Goal: Task Accomplishment & Management: Manage account settings

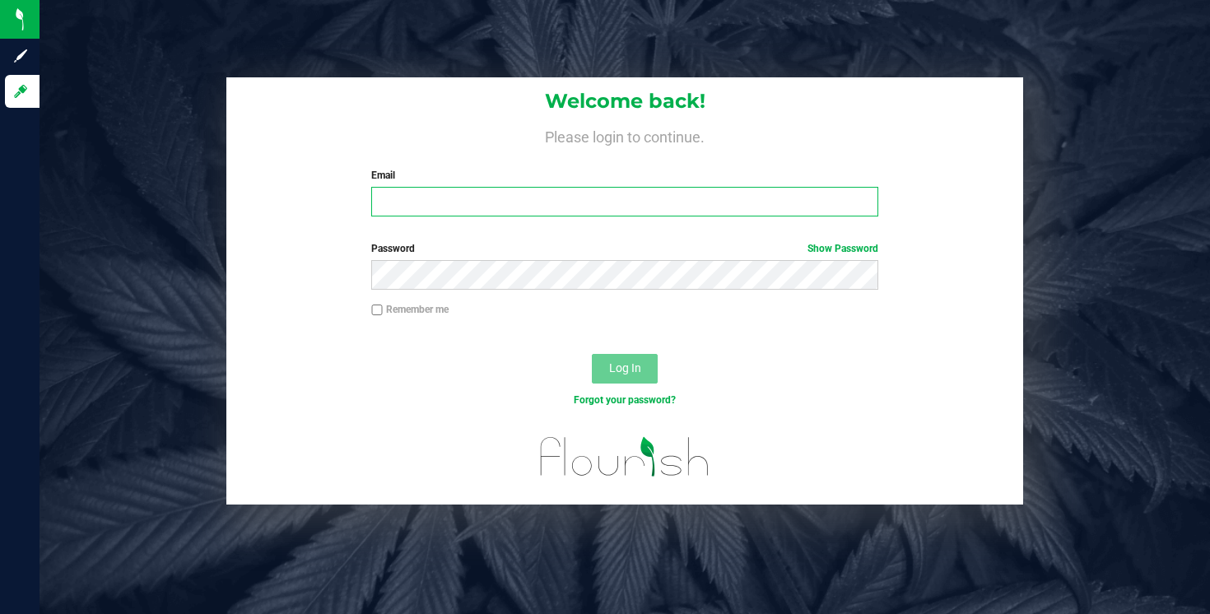
click at [464, 205] on input "Email" at bounding box center [624, 202] width 506 height 30
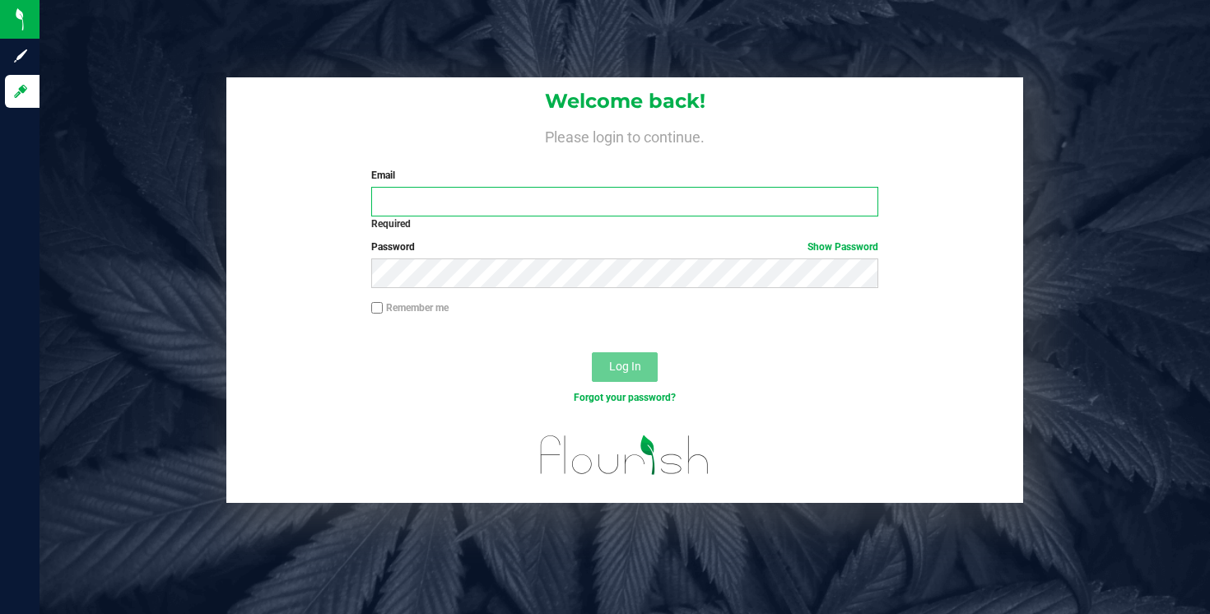
type input "[EMAIL_ADDRESS][DOMAIN_NAME]"
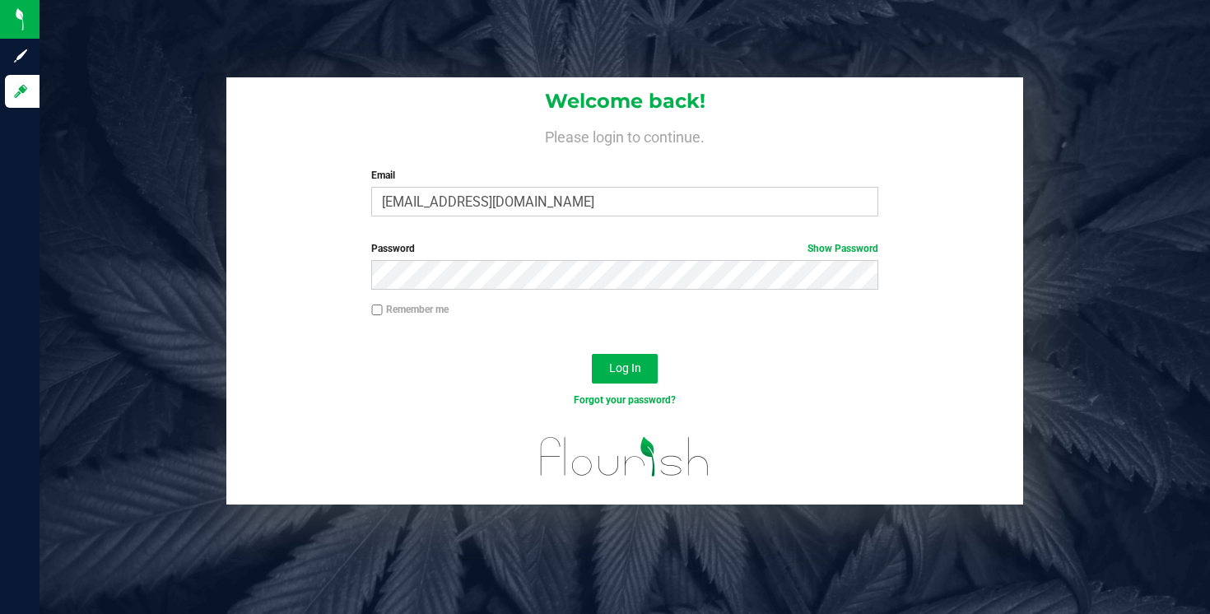
click at [416, 314] on label "Remember me" at bounding box center [409, 309] width 77 height 15
click at [383, 314] on input "Remember me" at bounding box center [377, 311] width 12 height 12
checkbox input "true"
click at [609, 370] on span "Log In" at bounding box center [625, 367] width 32 height 13
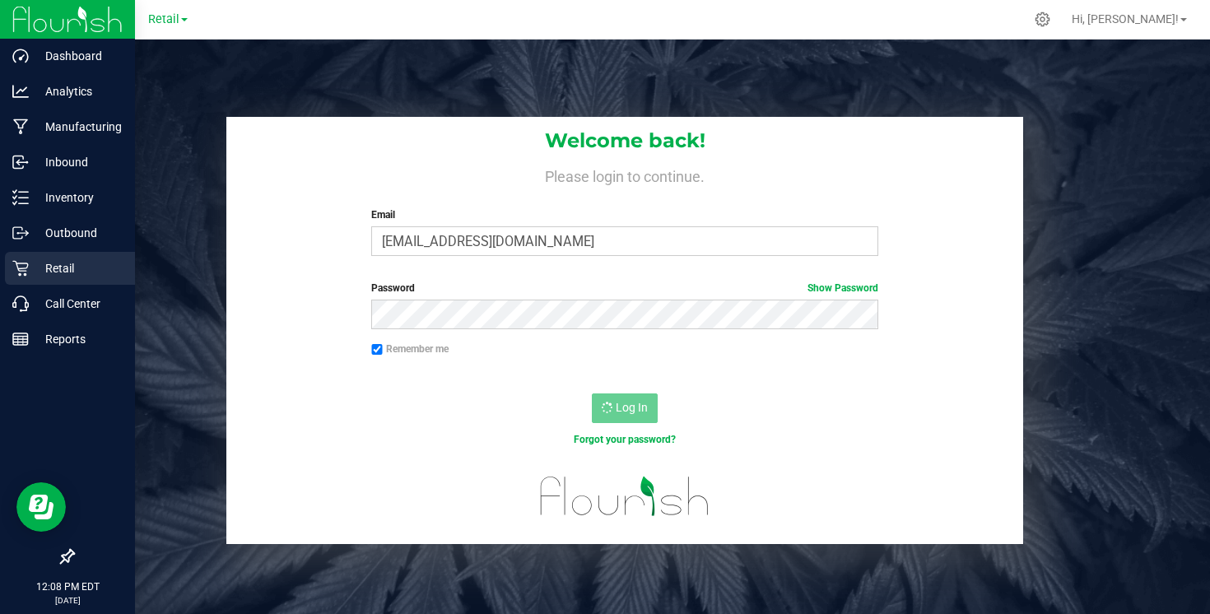
click at [31, 263] on p "Retail" at bounding box center [78, 268] width 99 height 20
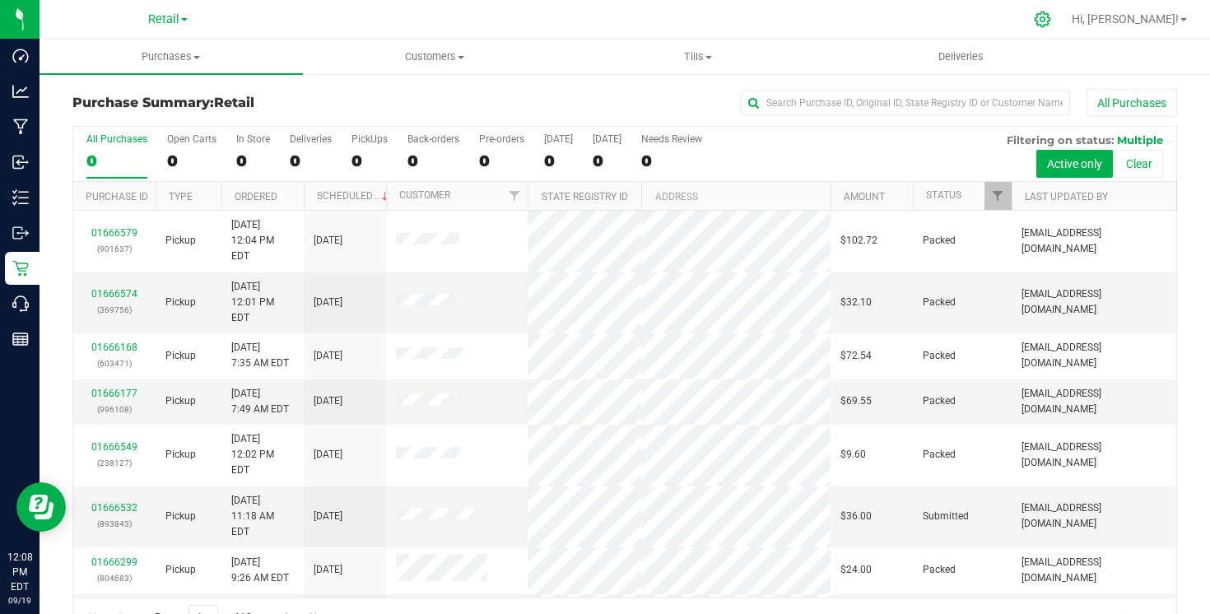
click at [1054, 17] on div at bounding box center [1042, 19] width 23 height 17
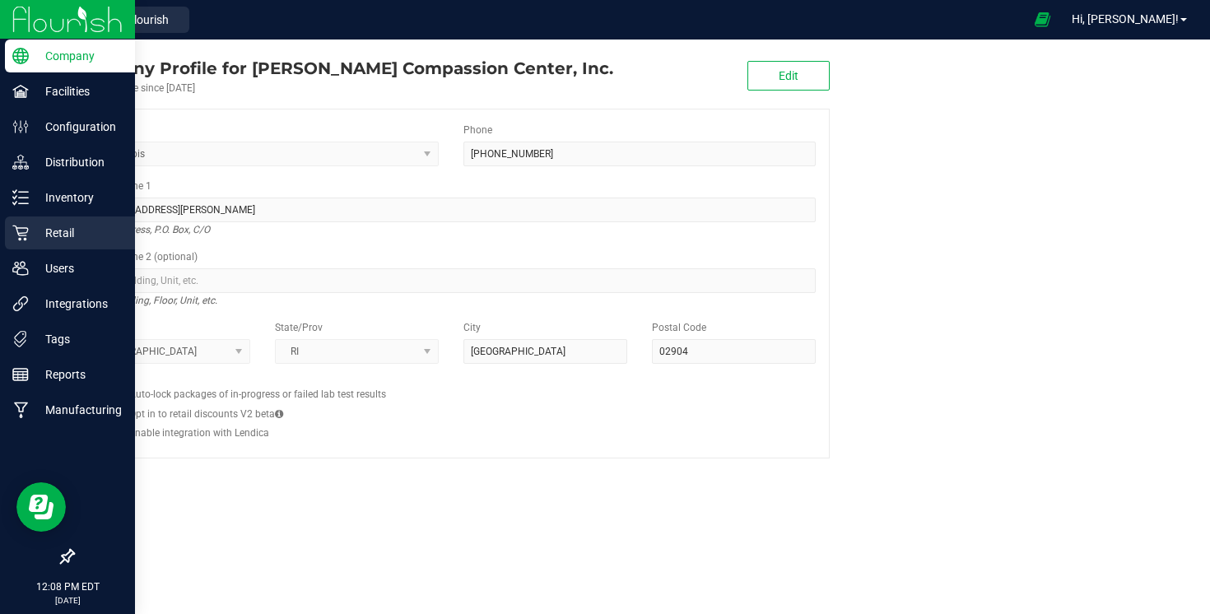
click at [16, 225] on icon at bounding box center [20, 233] width 16 height 16
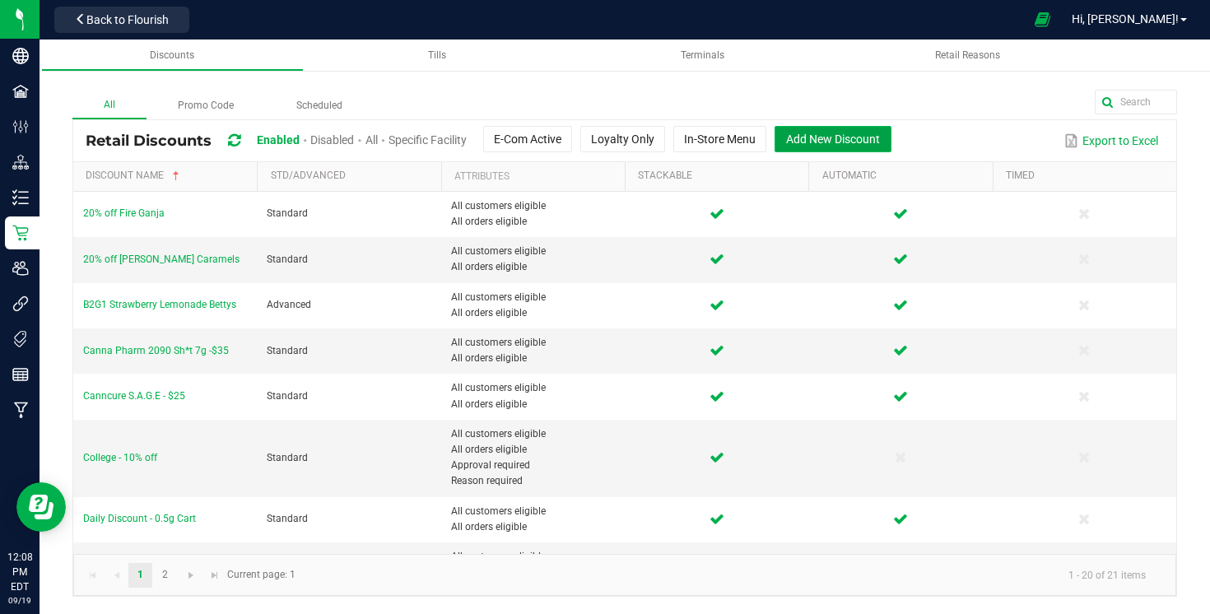
click at [840, 137] on span "Add New Discount" at bounding box center [833, 139] width 94 height 13
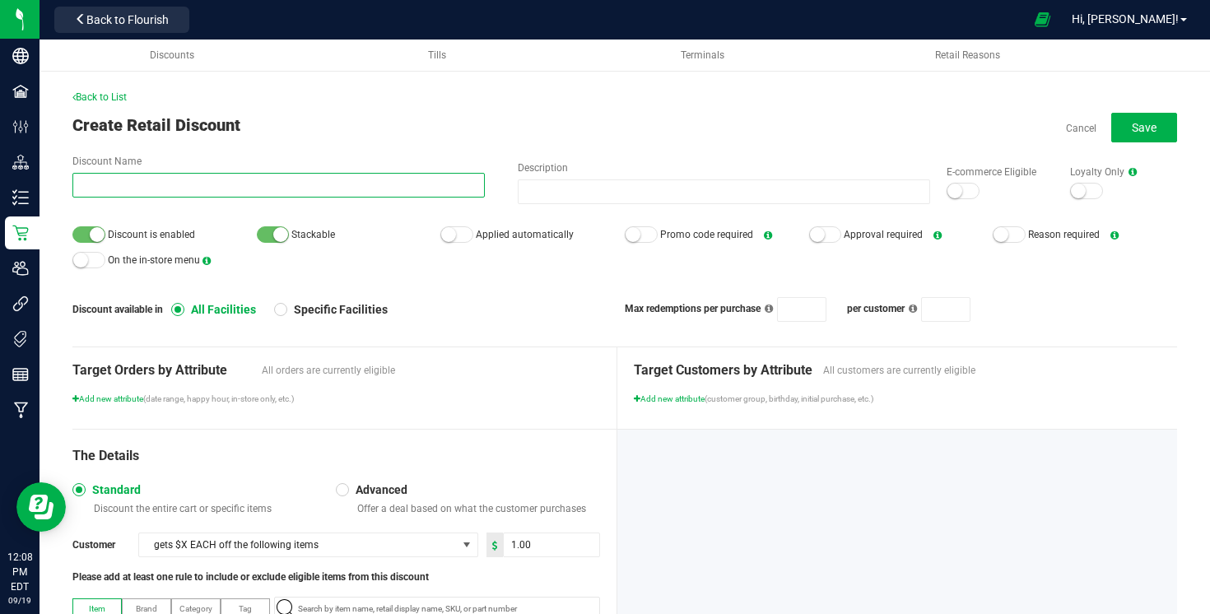
click at [386, 182] on input "Discount Name" at bounding box center [278, 185] width 412 height 25
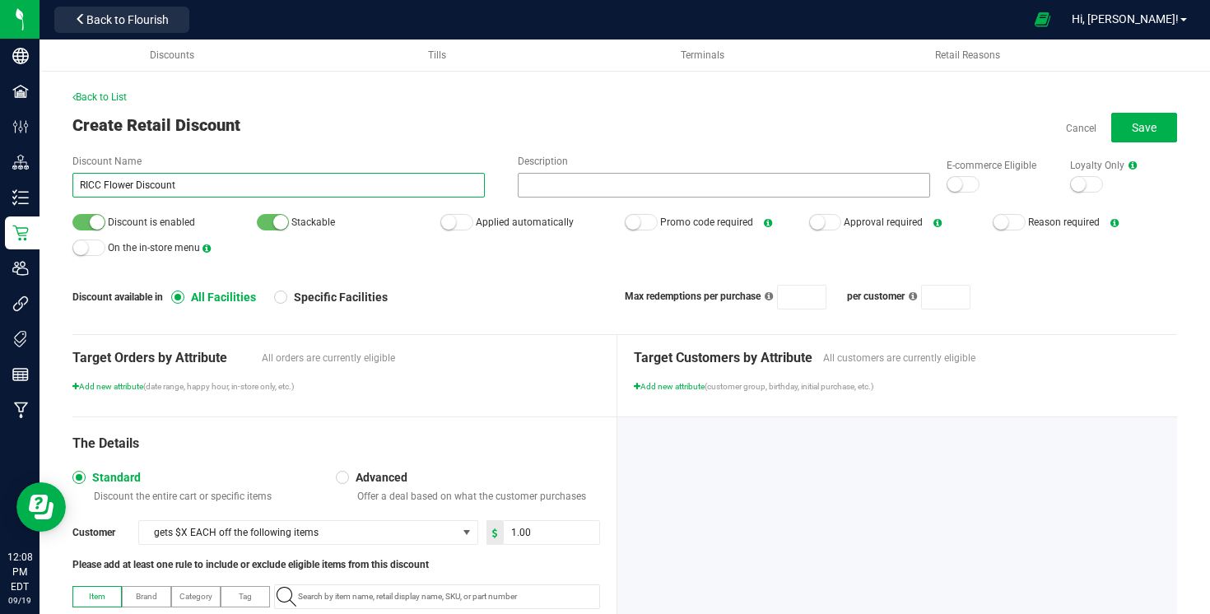
type input "RICC Flower Discount"
click at [581, 178] on input "Description" at bounding box center [724, 185] width 412 height 25
click at [124, 183] on input "RICC Flower Discount" at bounding box center [278, 185] width 412 height 25
click at [97, 100] on span "Back to List" at bounding box center [99, 97] width 54 height 12
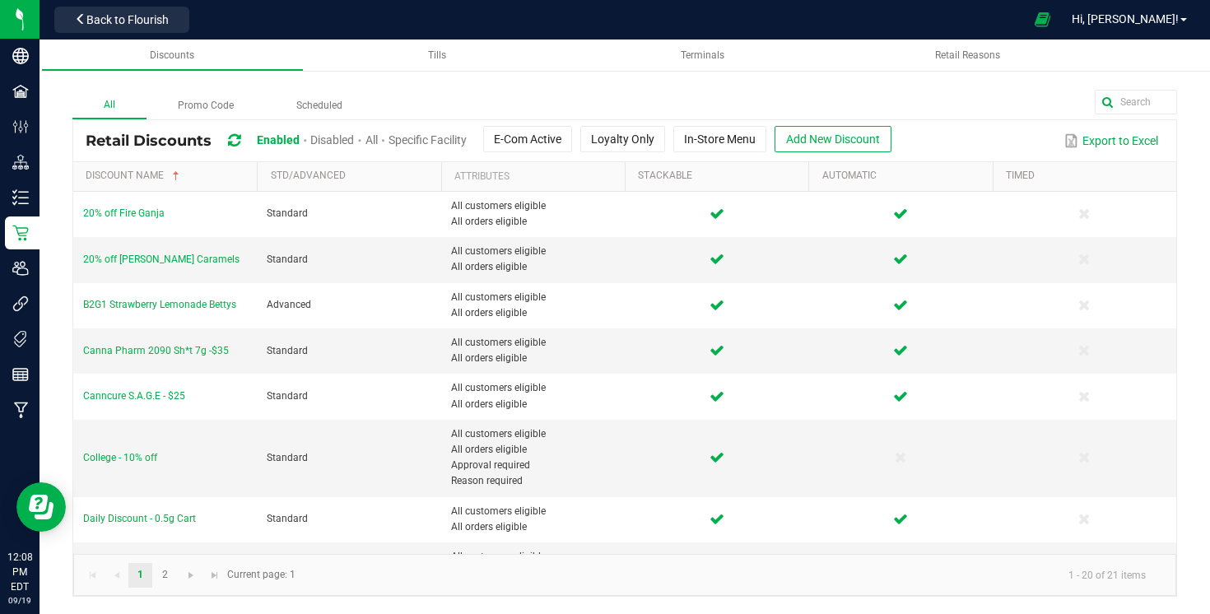
click at [322, 139] on span "Disabled" at bounding box center [332, 139] width 44 height 13
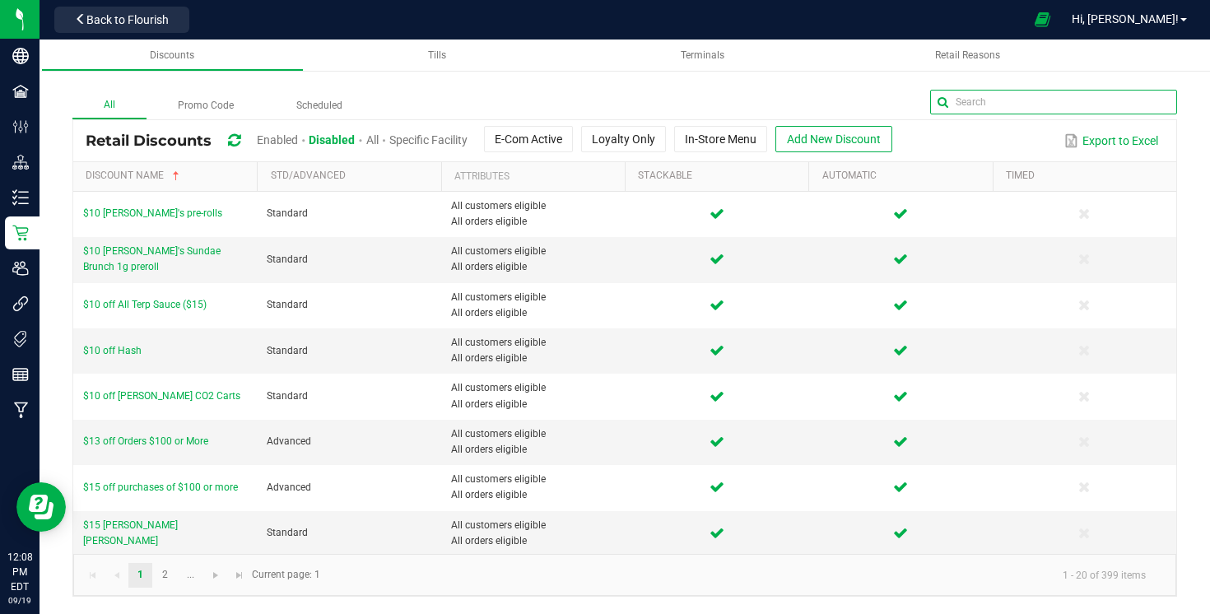
click at [1111, 109] on input "text" at bounding box center [1053, 102] width 247 height 25
type input "RICC"
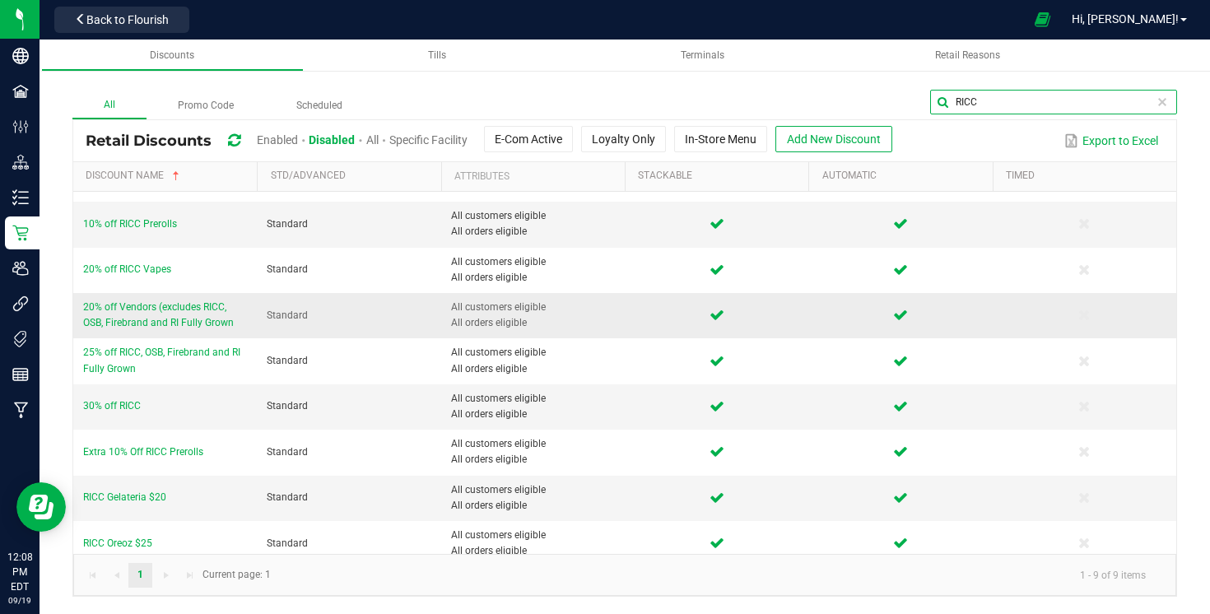
scroll to position [47, 0]
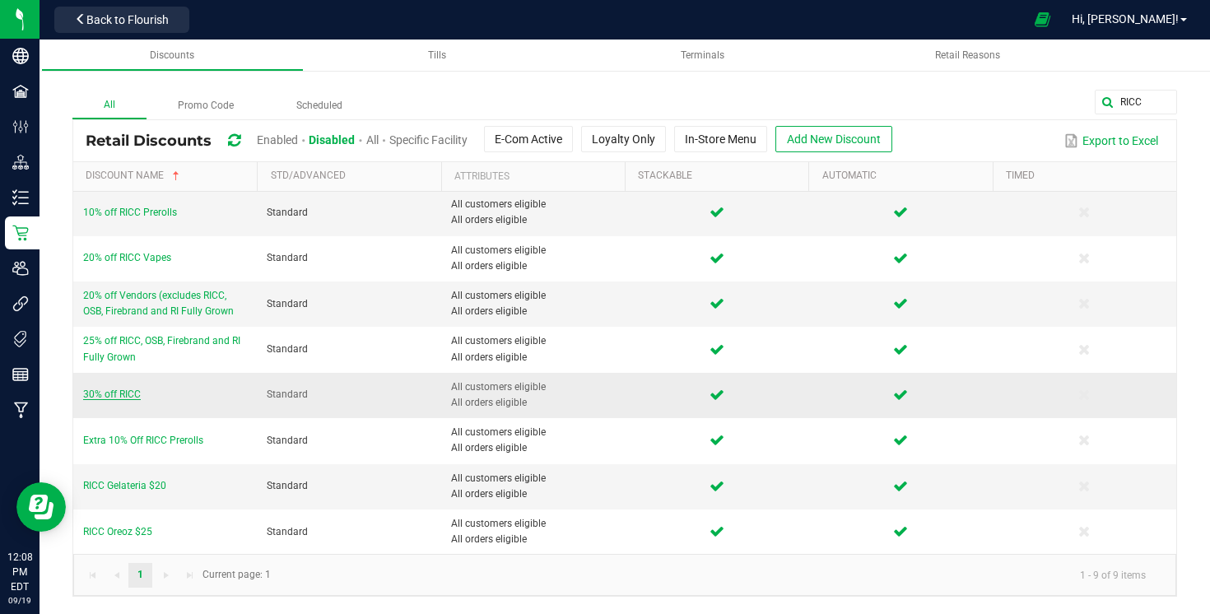
click at [123, 389] on span "30% off RICC" at bounding box center [112, 394] width 58 height 12
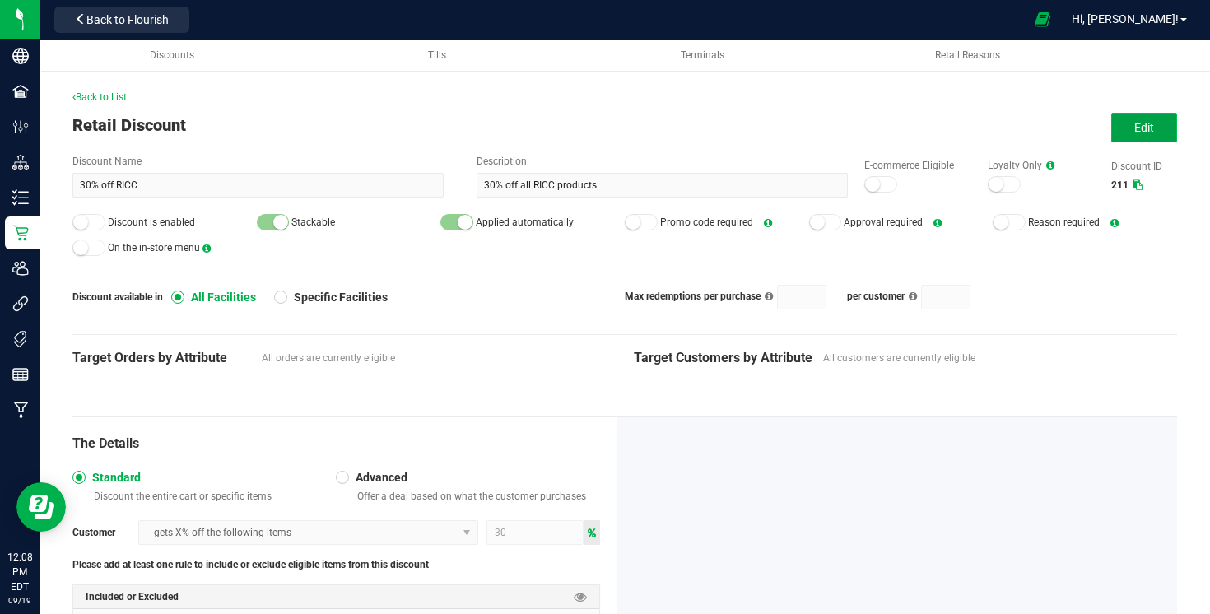
click at [1119, 137] on button "Edit" at bounding box center [1144, 128] width 66 height 30
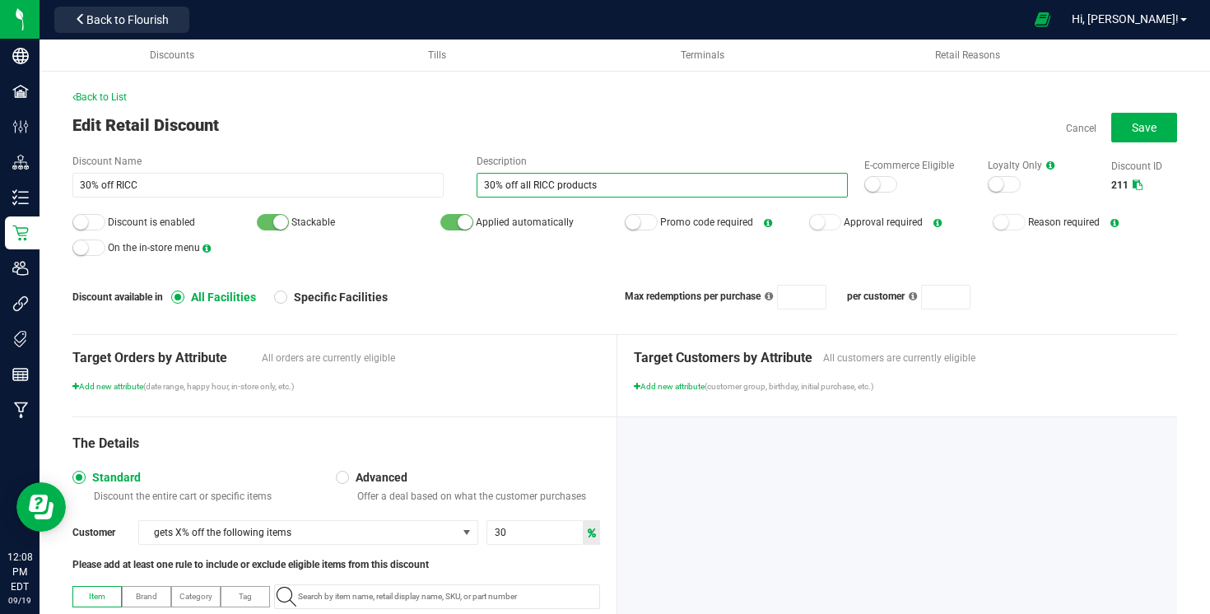
click at [491, 184] on input "30% off all RICC products" at bounding box center [662, 185] width 371 height 25
type input "25% off all RICC products"
click at [86, 185] on input "30% off RICC" at bounding box center [257, 185] width 371 height 25
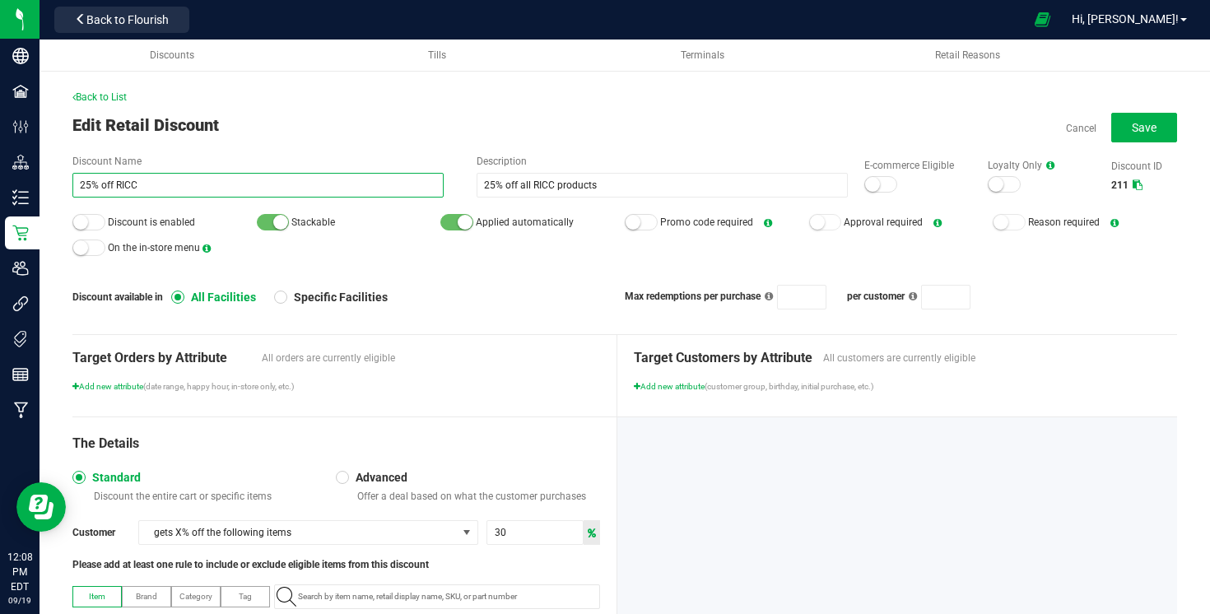
type input "25% off RICC"
click at [519, 532] on input "30" at bounding box center [534, 532] width 95 height 23
type input "25"
click at [543, 453] on div "The Details" at bounding box center [336, 444] width 528 height 20
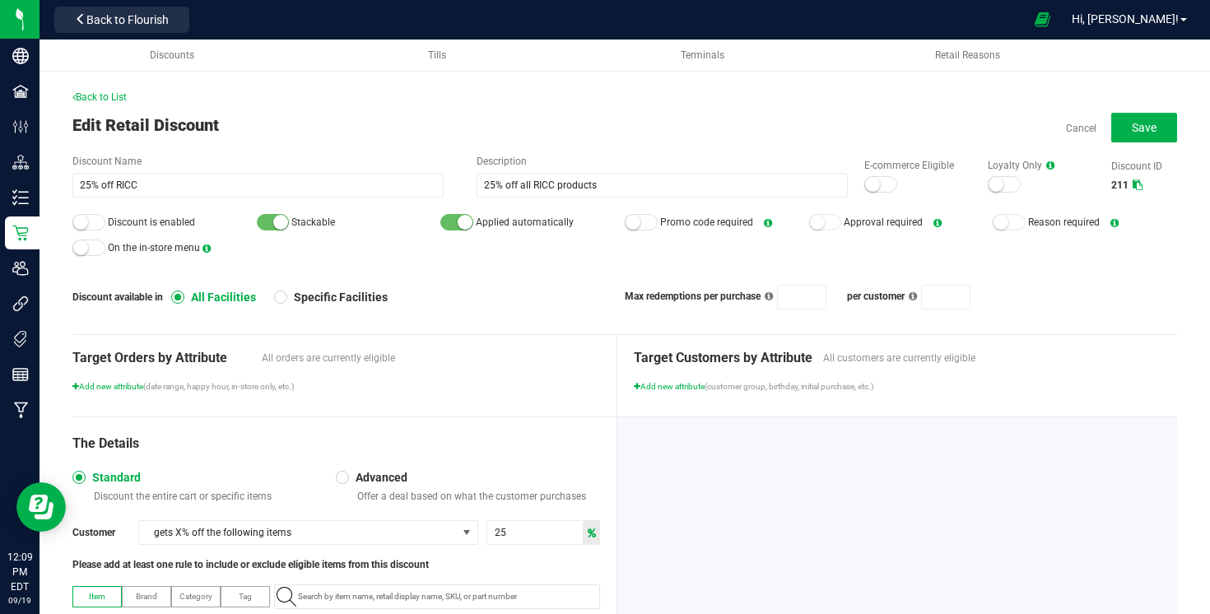
click at [99, 229] on div at bounding box center [88, 222] width 33 height 16
click at [892, 198] on div "Discount Name 25% off RICC Description 25% off all RICC products E-commerce Eli…" at bounding box center [624, 232] width 1105 height 156
click at [886, 195] on div "Discount Name 25% off RICC Description 25% off all RICC products E-commerce Eli…" at bounding box center [624, 176] width 1105 height 44
click at [882, 187] on div at bounding box center [880, 184] width 33 height 16
click at [1133, 139] on button "Save" at bounding box center [1144, 128] width 66 height 30
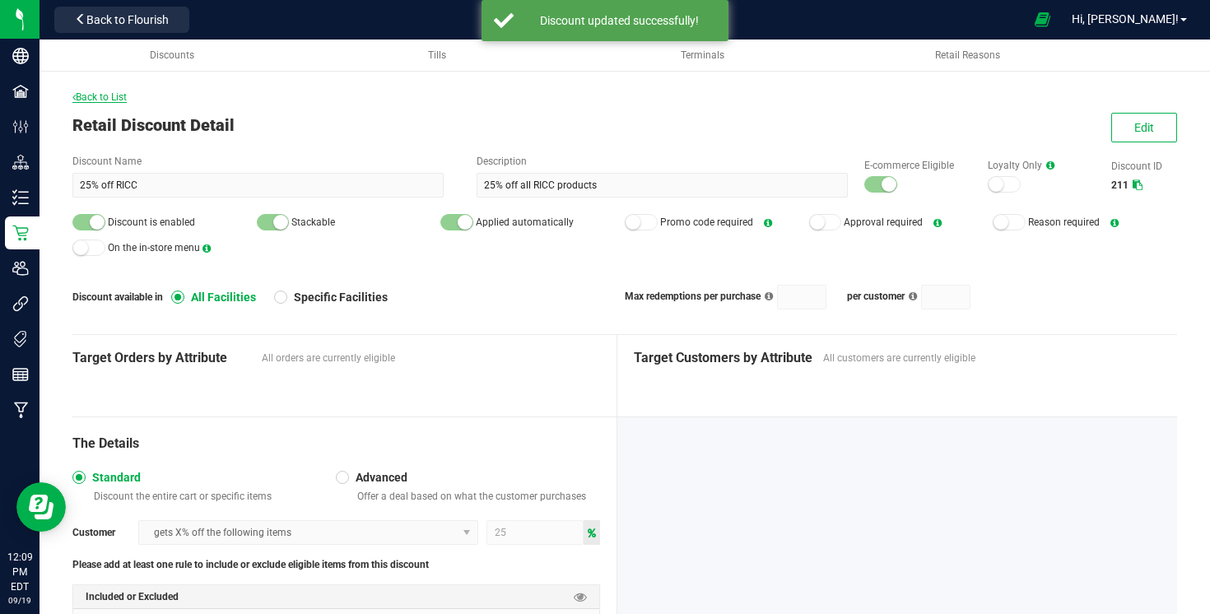
click at [113, 96] on span "Back to List" at bounding box center [99, 97] width 54 height 12
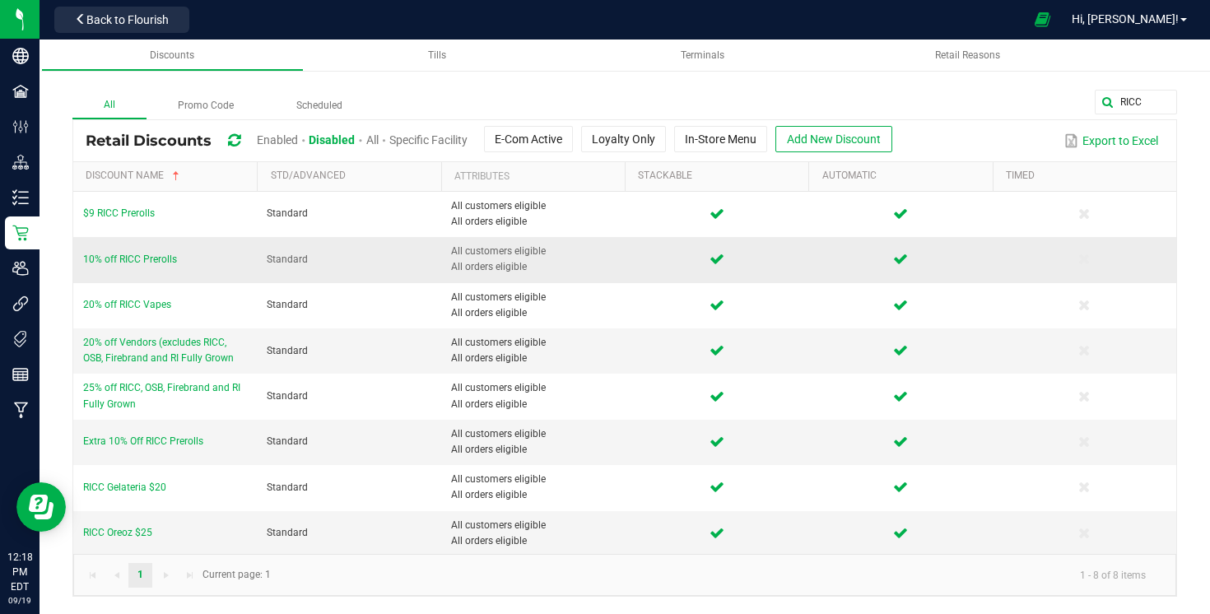
scroll to position [2, 0]
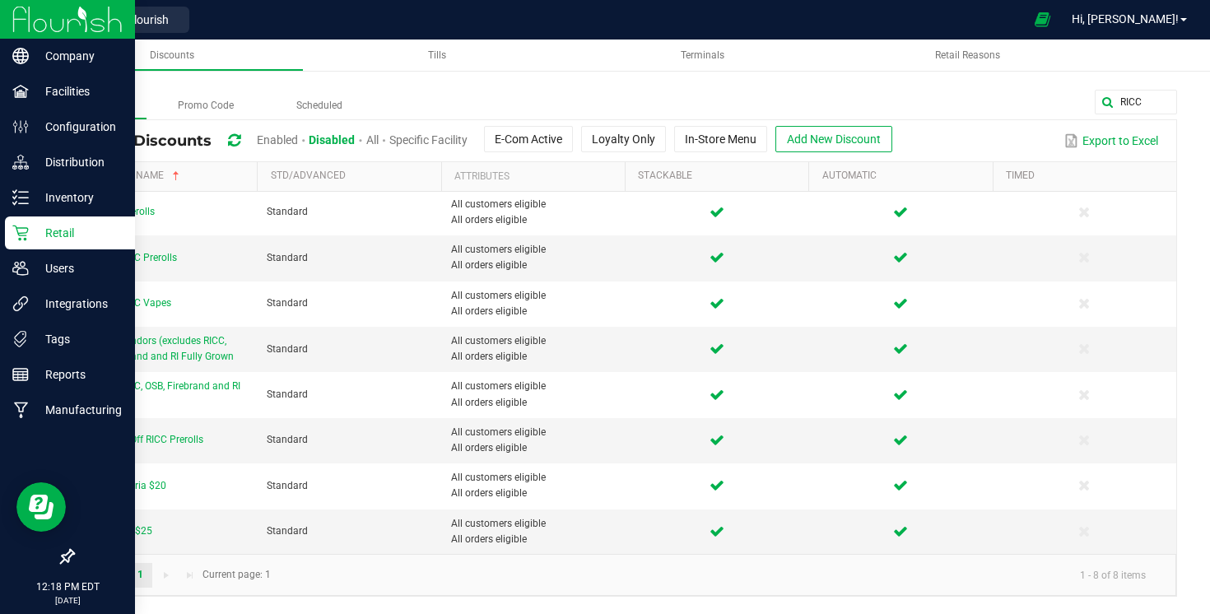
click at [40, 243] on div "Retail" at bounding box center [70, 232] width 130 height 33
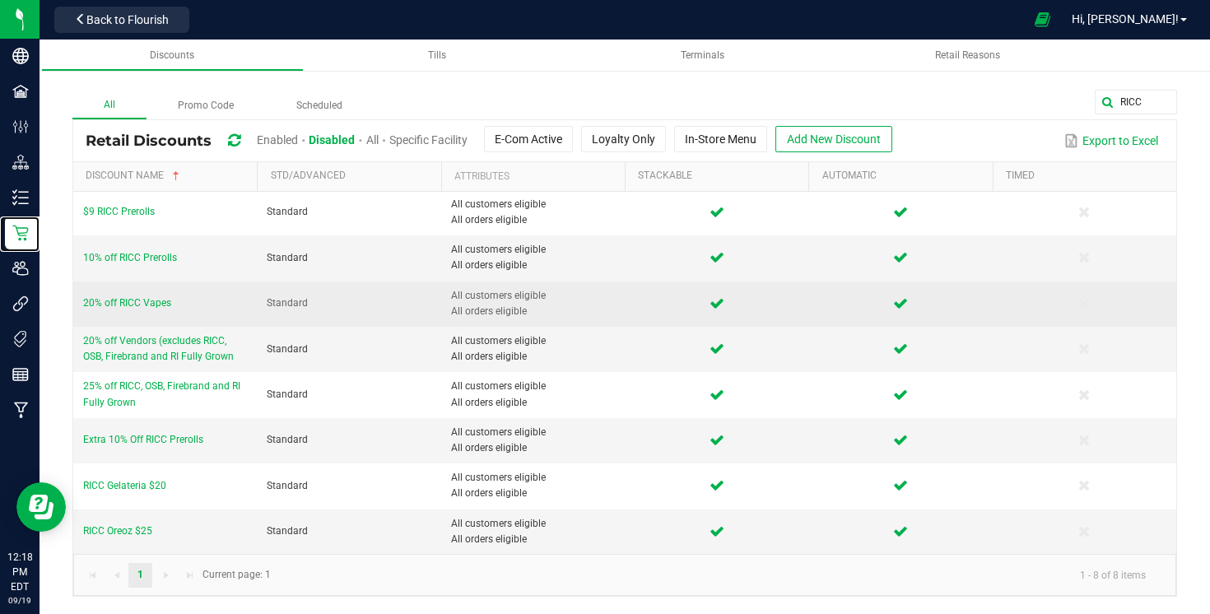
scroll to position [0, 0]
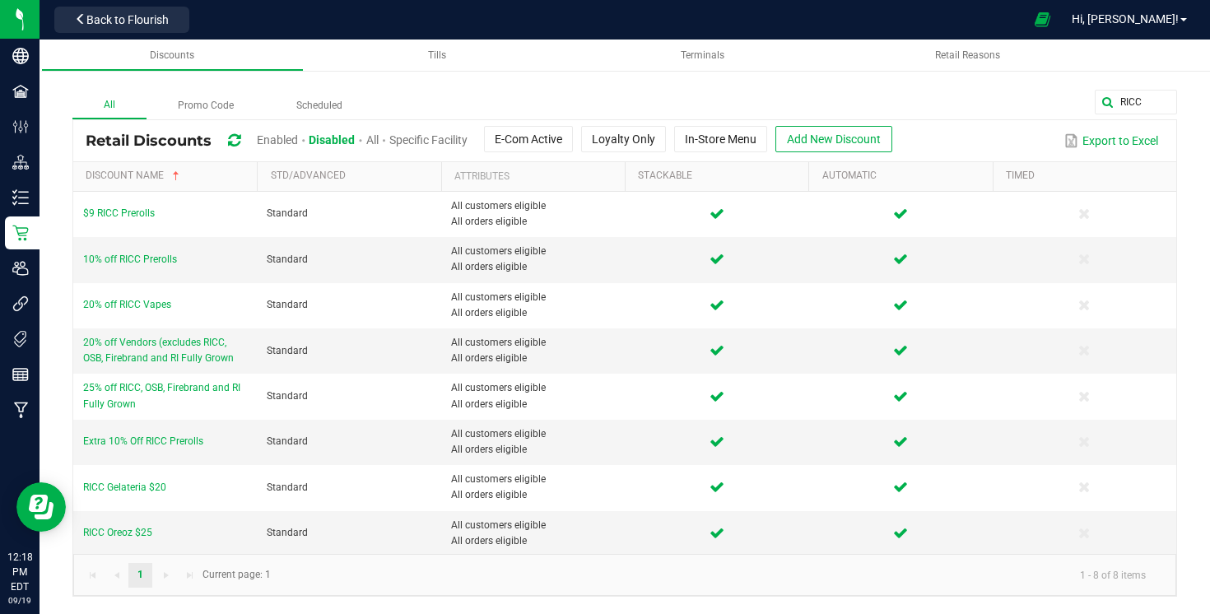
click at [267, 144] on span "Enabled" at bounding box center [277, 139] width 41 height 13
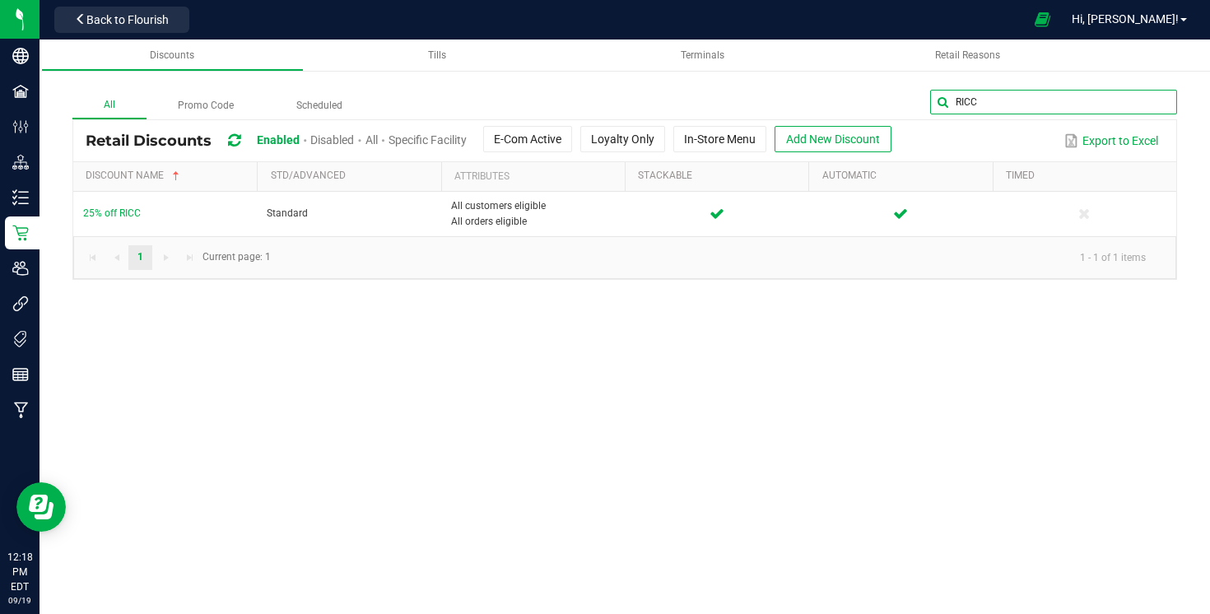
click at [1175, 99] on input "RICC" at bounding box center [1053, 102] width 247 height 25
click at [1160, 102] on span at bounding box center [1162, 101] width 13 height 13
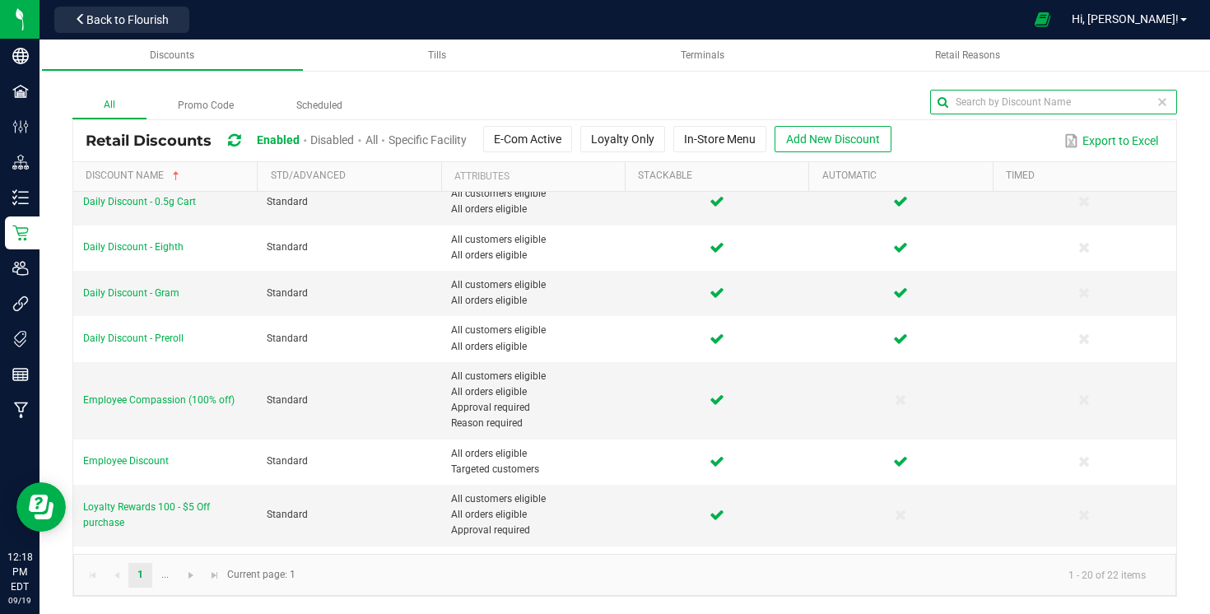
scroll to position [357, 0]
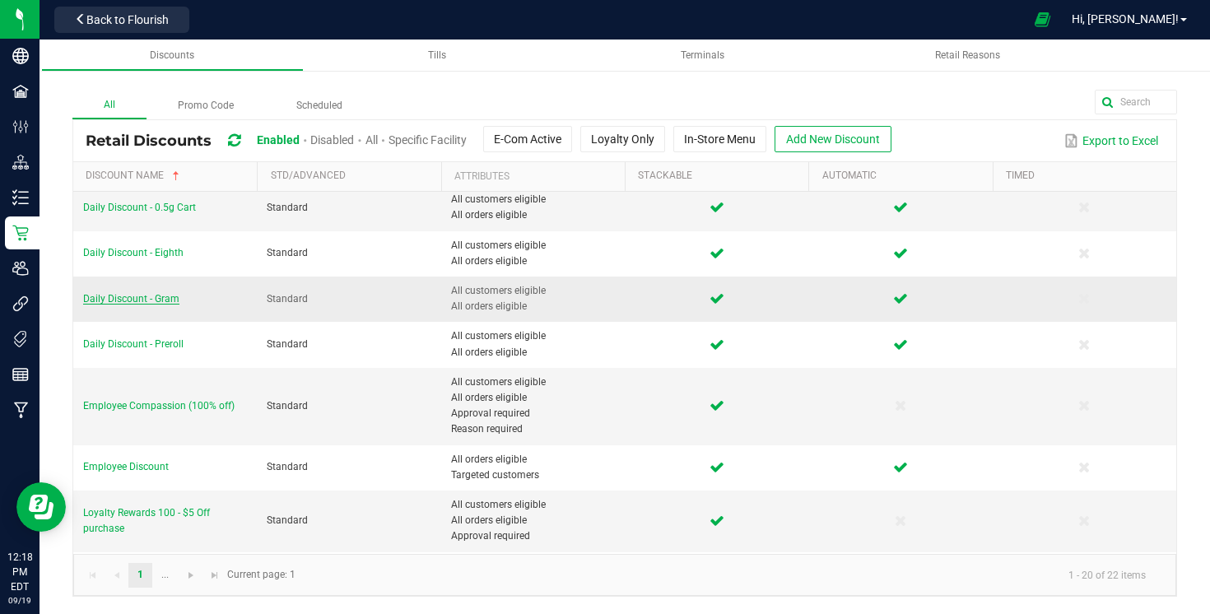
click at [106, 296] on span "Daily Discount - Gram" at bounding box center [131, 299] width 96 height 12
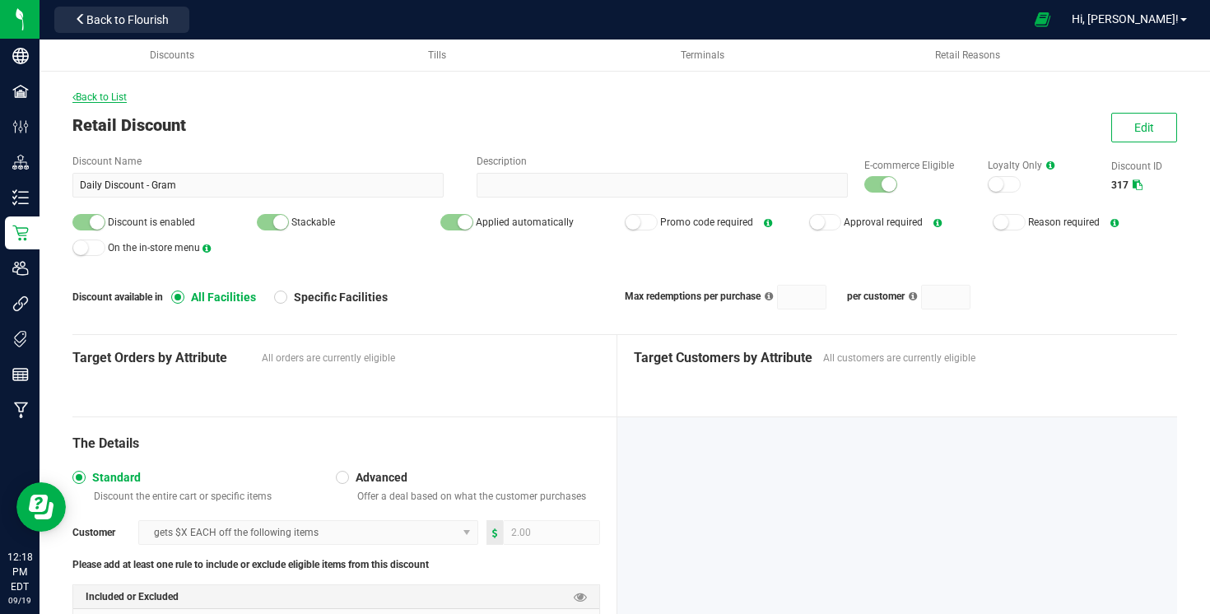
click at [114, 101] on span "Back to List" at bounding box center [99, 97] width 54 height 12
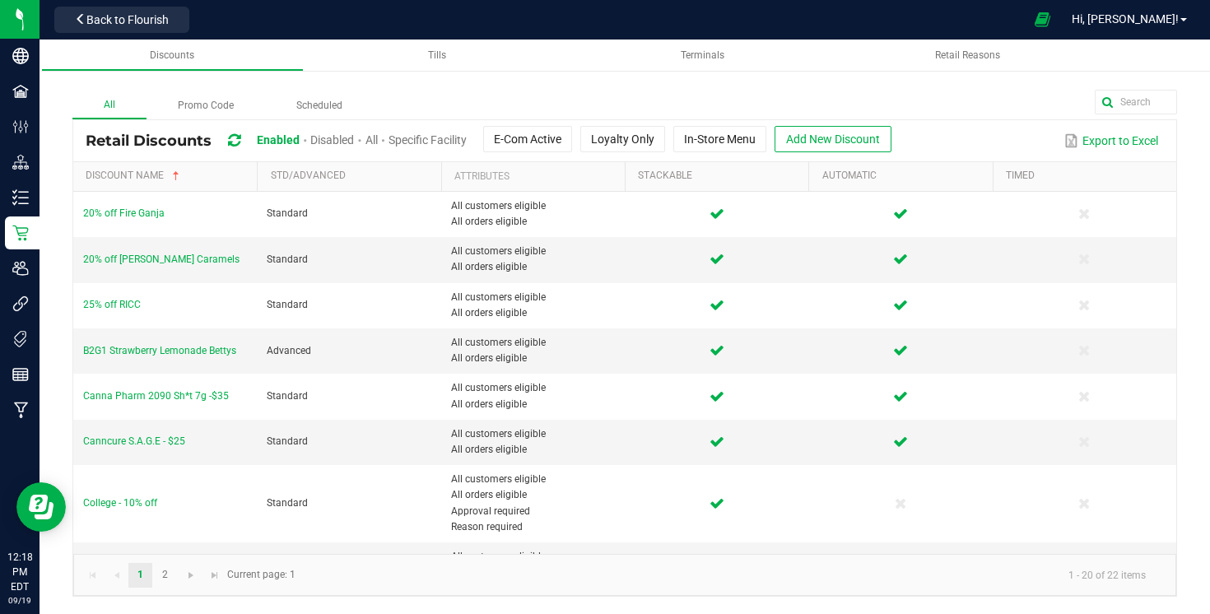
click at [320, 142] on span "Disabled" at bounding box center [332, 139] width 44 height 13
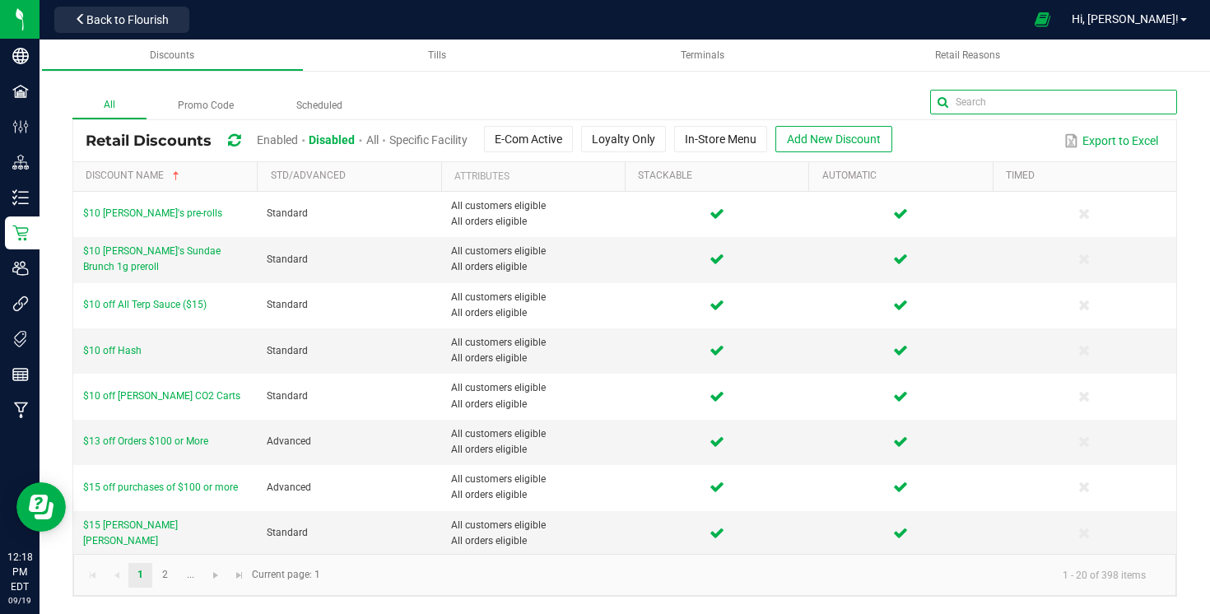
click at [1116, 96] on input "text" at bounding box center [1053, 102] width 247 height 25
type input "Daily"
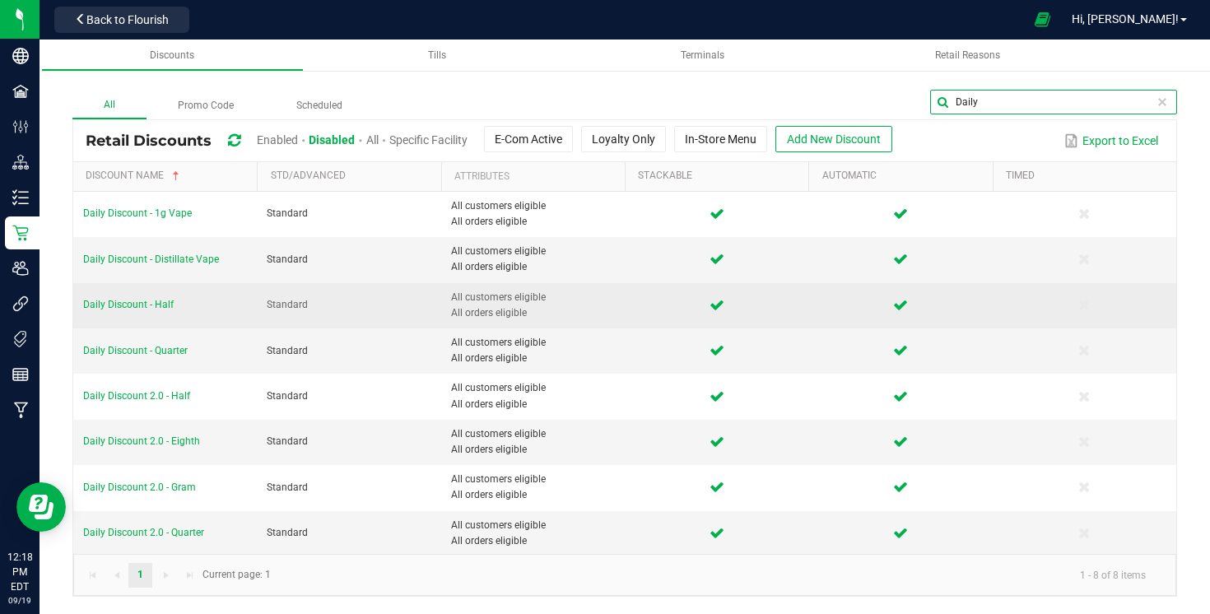
scroll to position [2, 0]
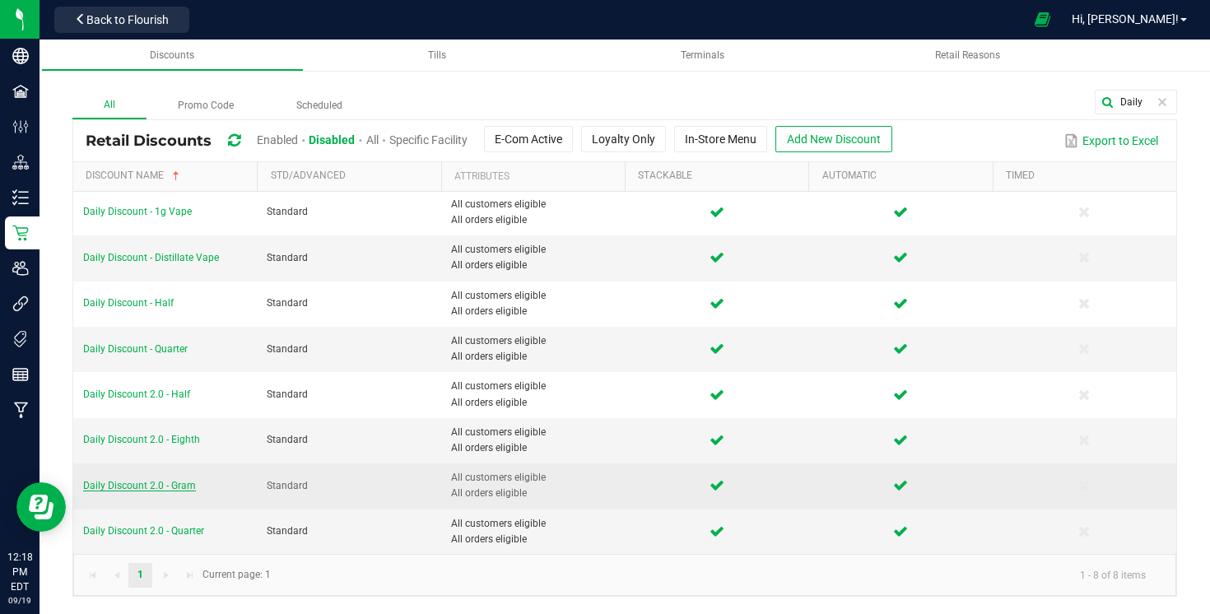
click at [167, 488] on span "Daily Discount 2.0 - Gram" at bounding box center [139, 486] width 113 height 12
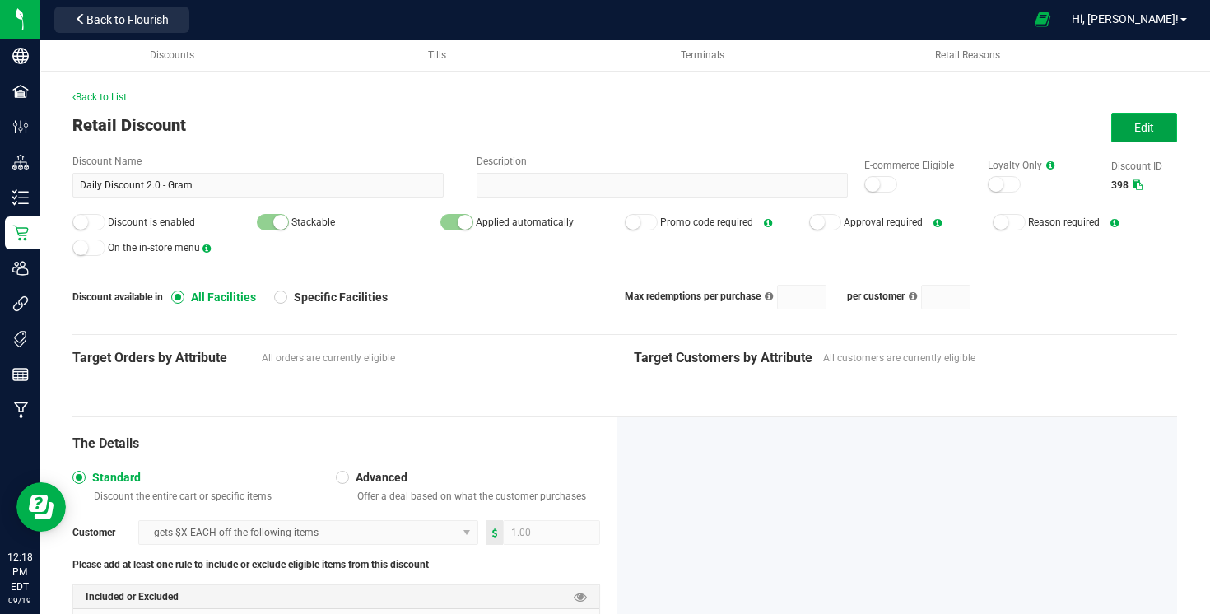
click at [1132, 128] on button "Edit" at bounding box center [1144, 128] width 66 height 30
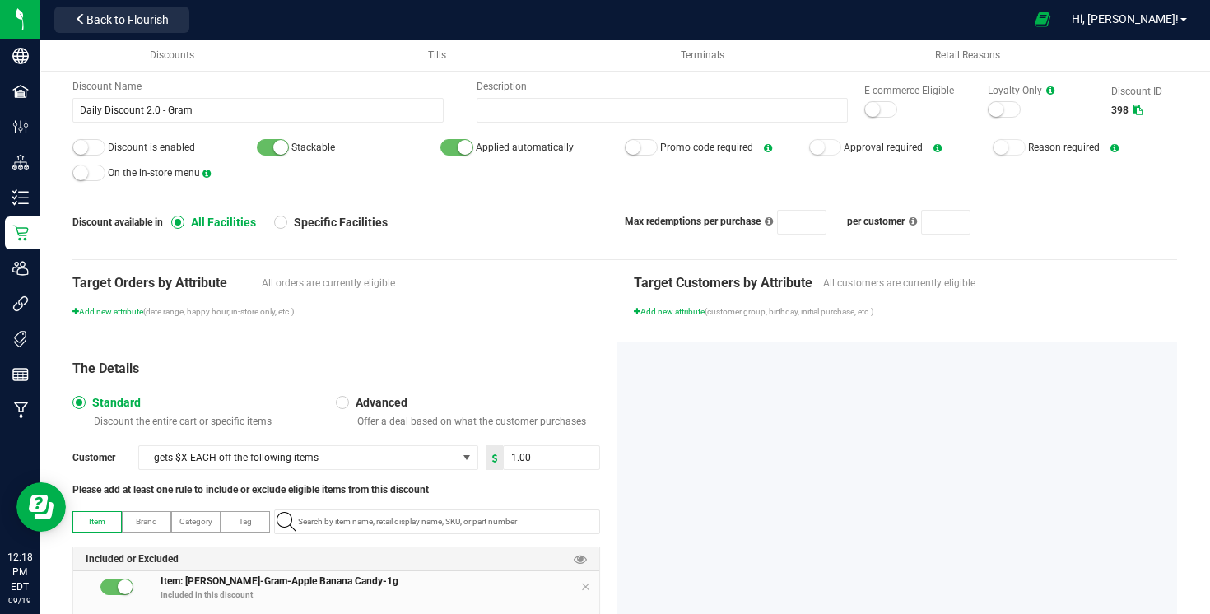
scroll to position [77, 0]
click at [579, 583] on span "Item: Slater-Gram-Apple Banana Candy-1g Included in this discount" at bounding box center [379, 588] width 438 height 33
click at [583, 583] on icon at bounding box center [585, 585] width 10 height 13
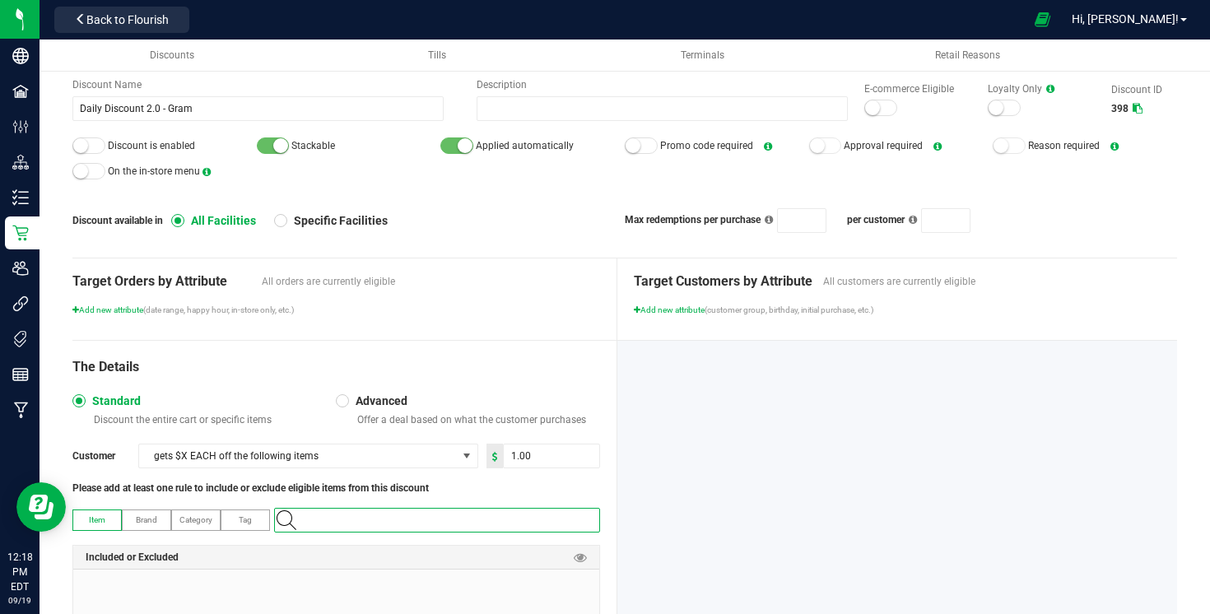
click at [579, 519] on input "NO DATA FOUND" at bounding box center [445, 520] width 308 height 23
paste input "Mac 1 1g-74"
type input "Mac 1 1g-74"
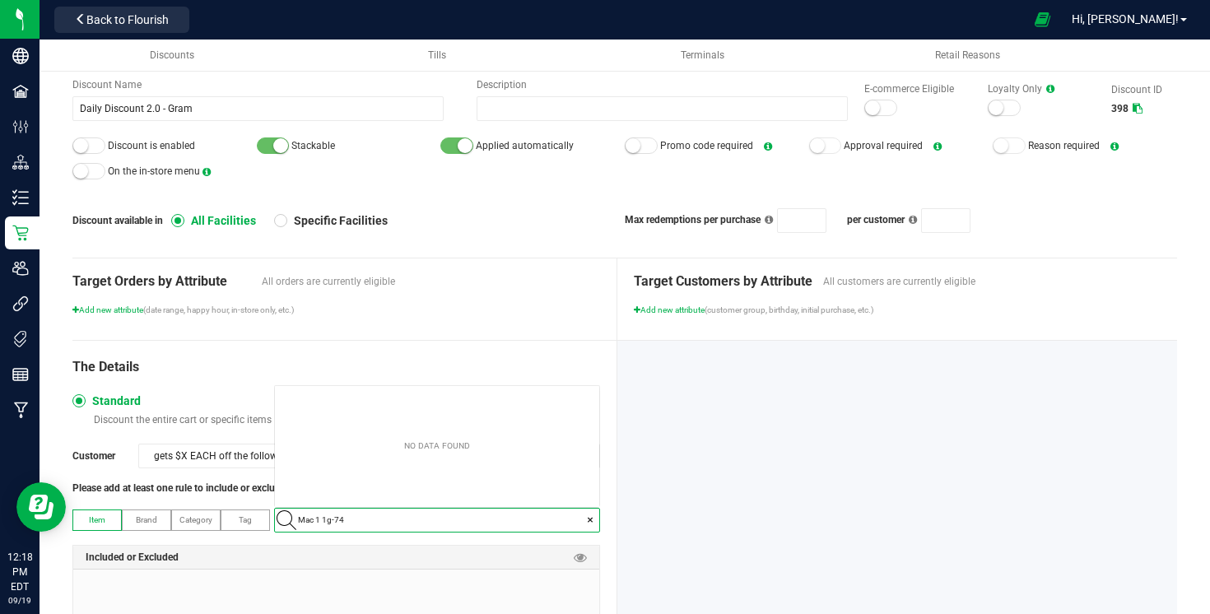
scroll to position [23, 323]
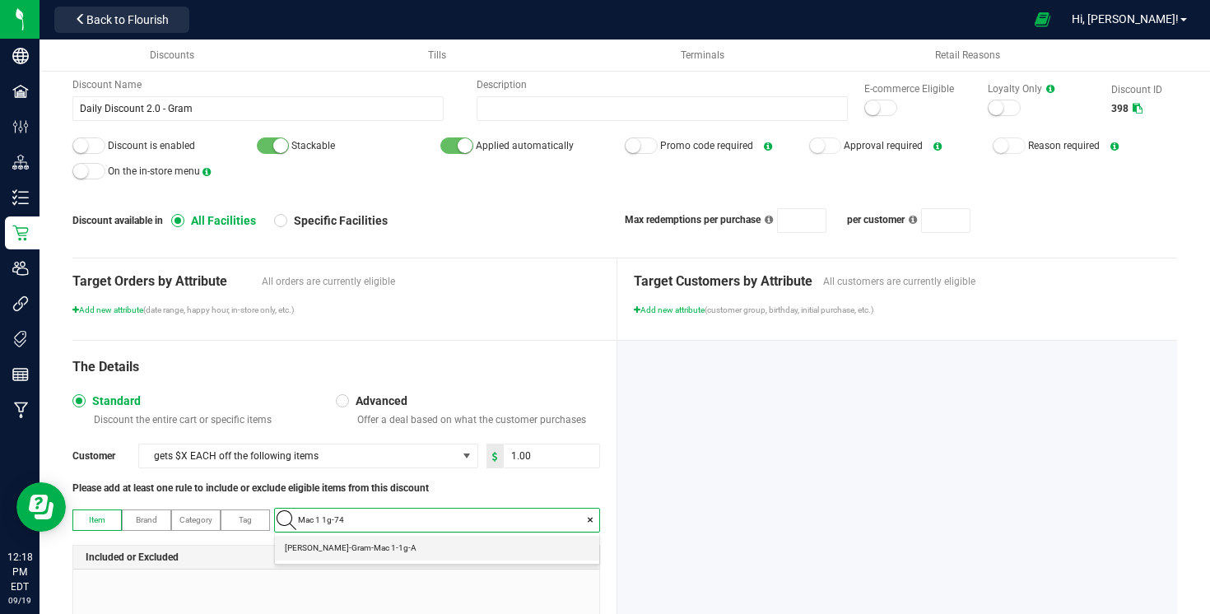
click at [513, 541] on 1-1g-A "Slater-Gram-Mac 1-1g-A" at bounding box center [437, 548] width 324 height 25
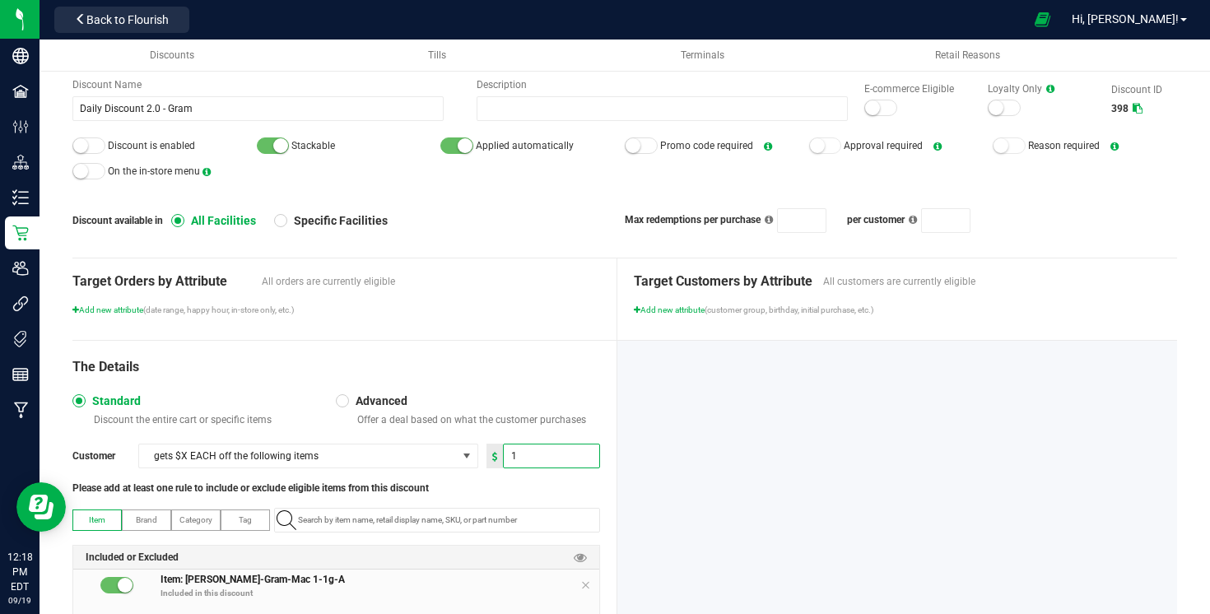
click at [541, 465] on input "1" at bounding box center [551, 455] width 95 height 23
type input "3.00"
click at [672, 407] on div at bounding box center [897, 513] width 561 height 345
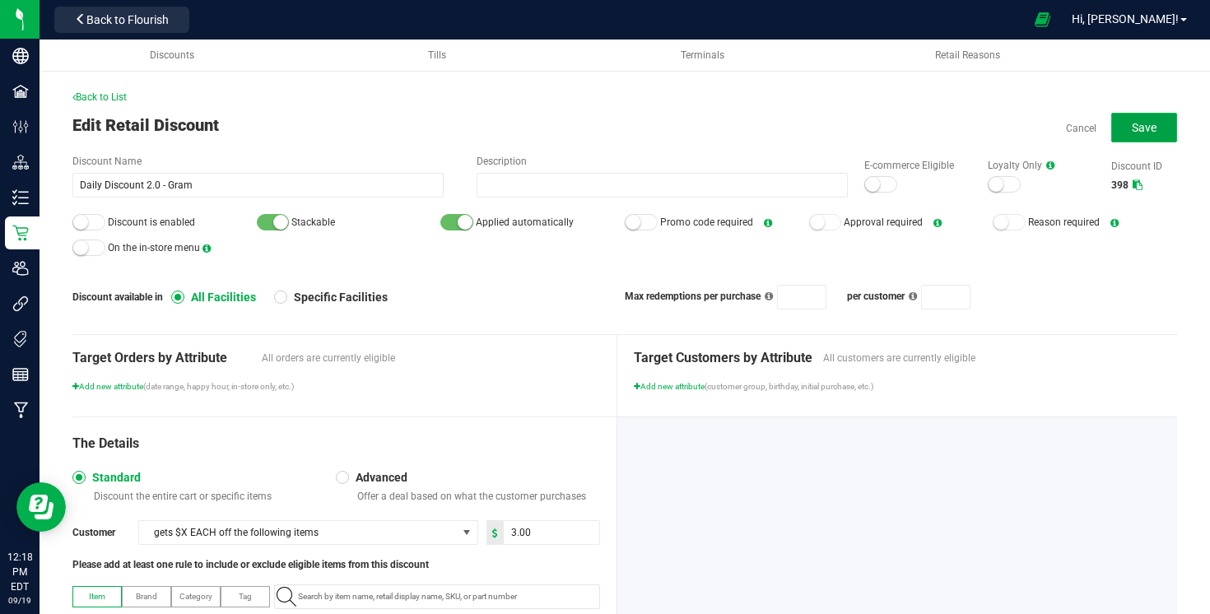
click at [1127, 130] on button "Save" at bounding box center [1144, 128] width 66 height 30
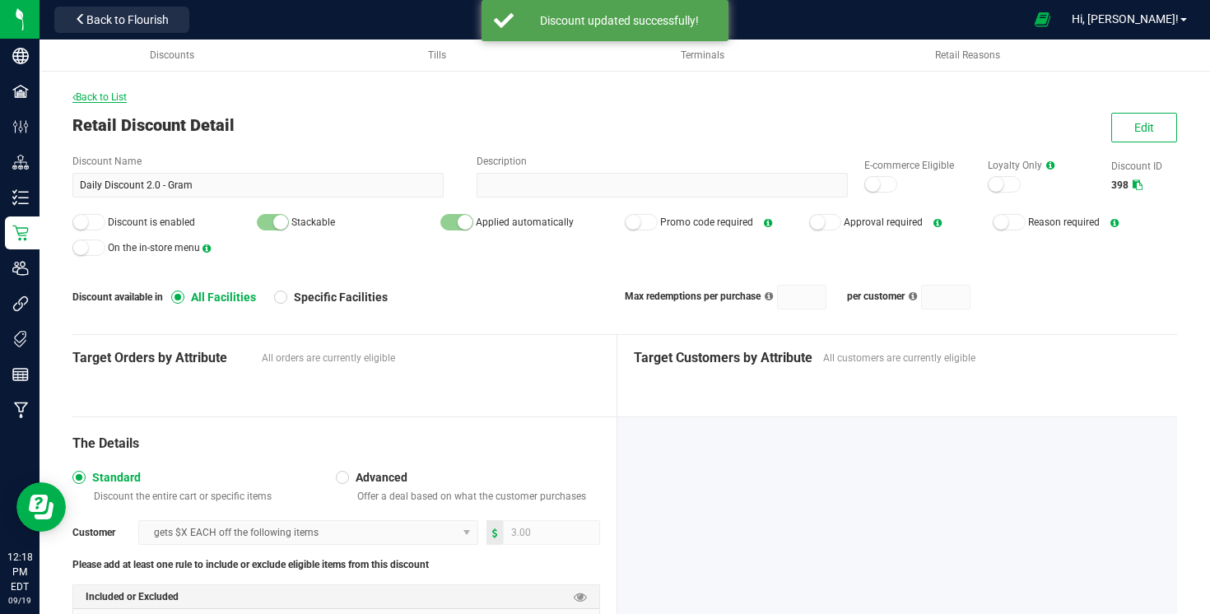
click at [101, 100] on span "Back to List" at bounding box center [99, 97] width 54 height 12
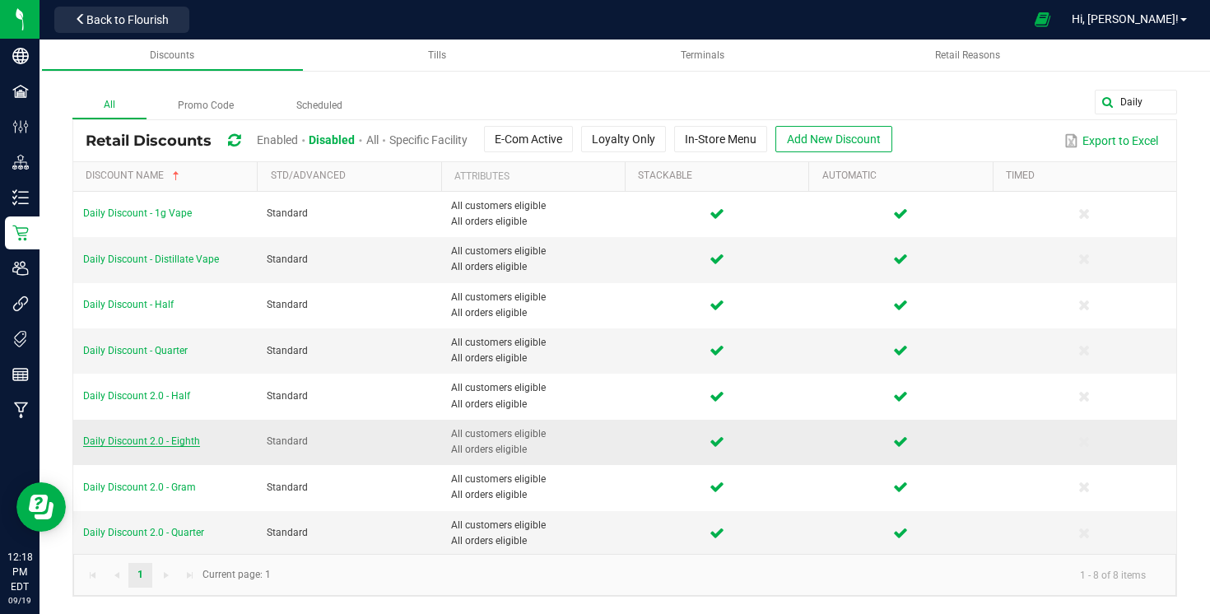
click at [179, 439] on span "Daily Discount 2.0 - Eighth" at bounding box center [141, 441] width 117 height 12
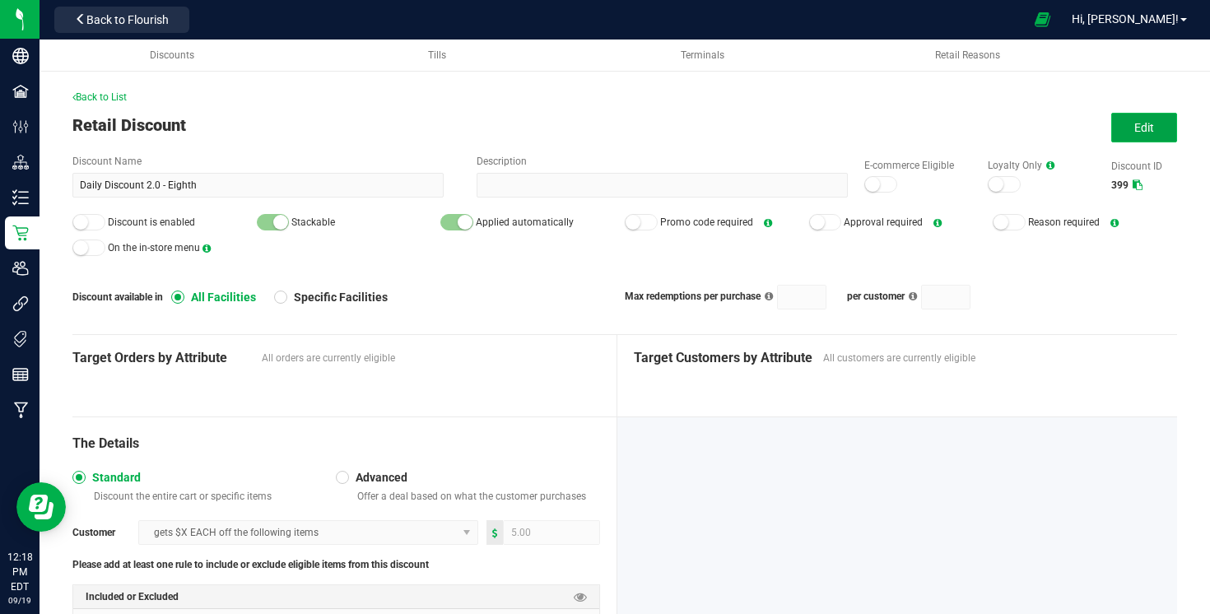
click at [1112, 140] on button "Edit" at bounding box center [1144, 128] width 66 height 30
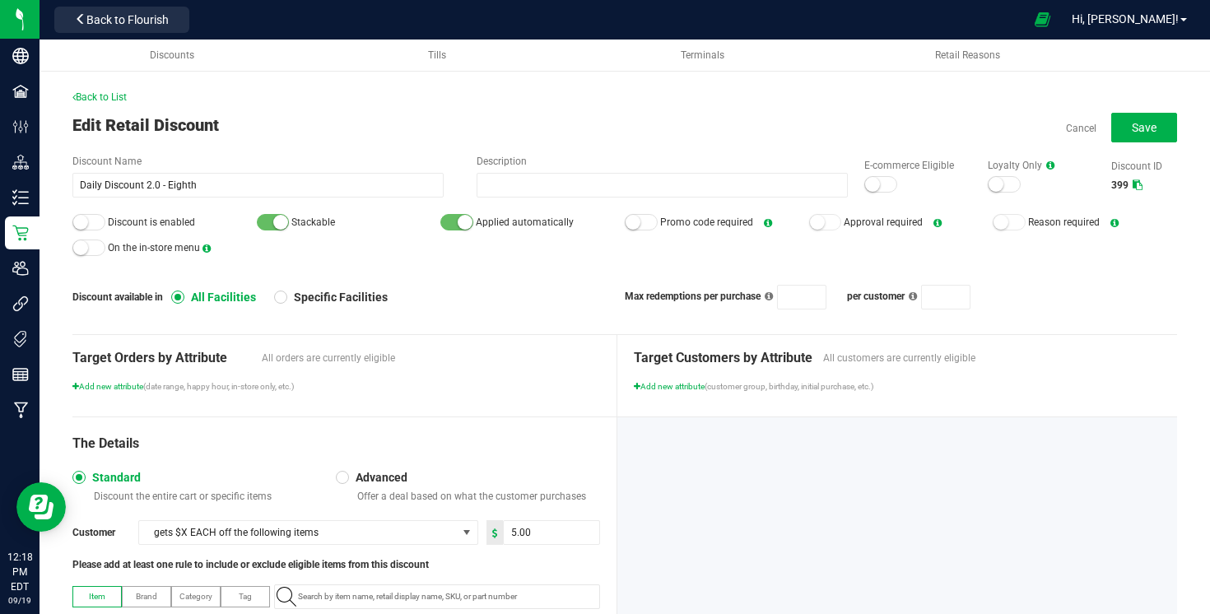
scroll to position [87, 0]
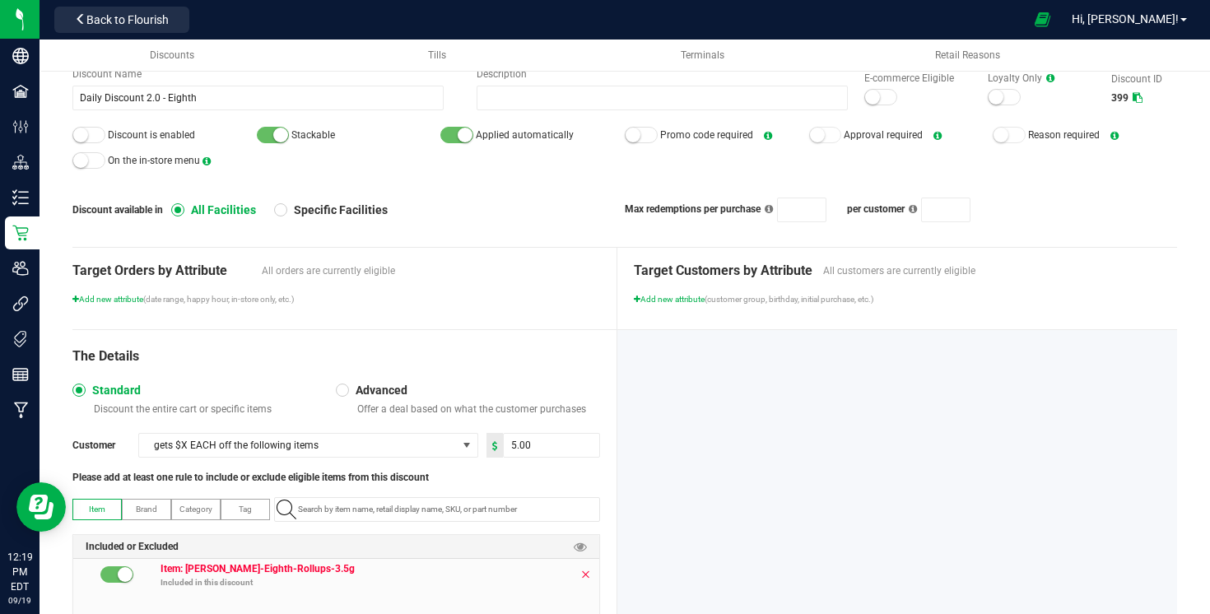
click at [588, 580] on icon at bounding box center [585, 574] width 10 height 13
click at [582, 523] on div "Item Brand Category Tag Included or Excluded" at bounding box center [336, 577] width 528 height 161
click at [582, 516] on input "NO DATA FOUND" at bounding box center [445, 509] width 308 height 23
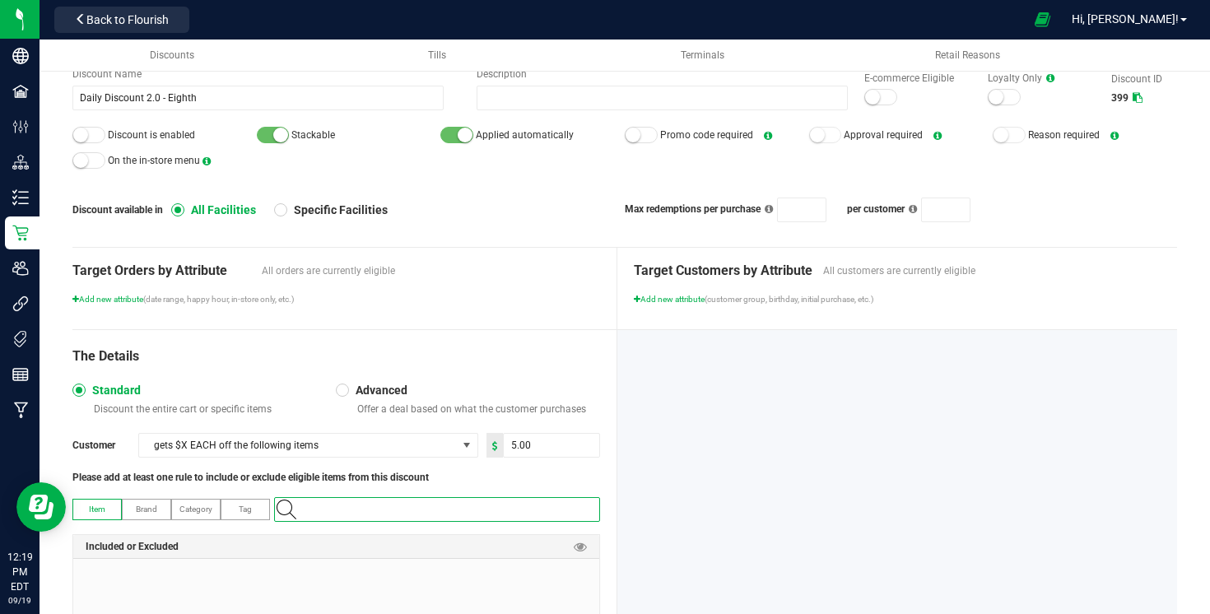
paste input "Mac 1 3.5g-74"
type input "Mac 1 3.5g-74"
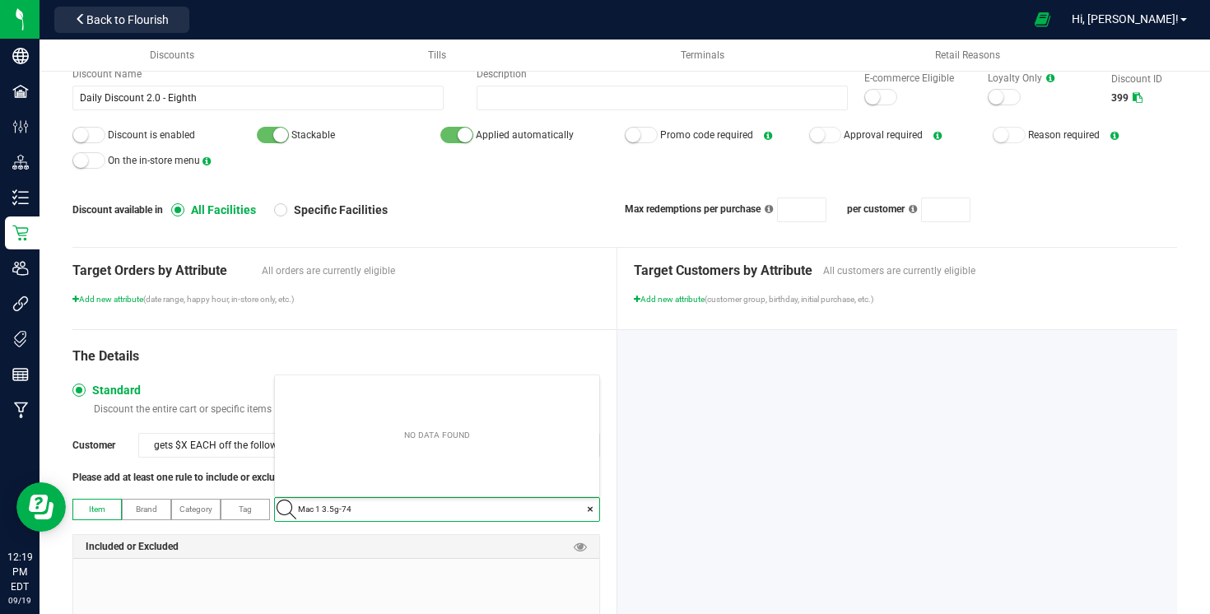
scroll to position [23, 323]
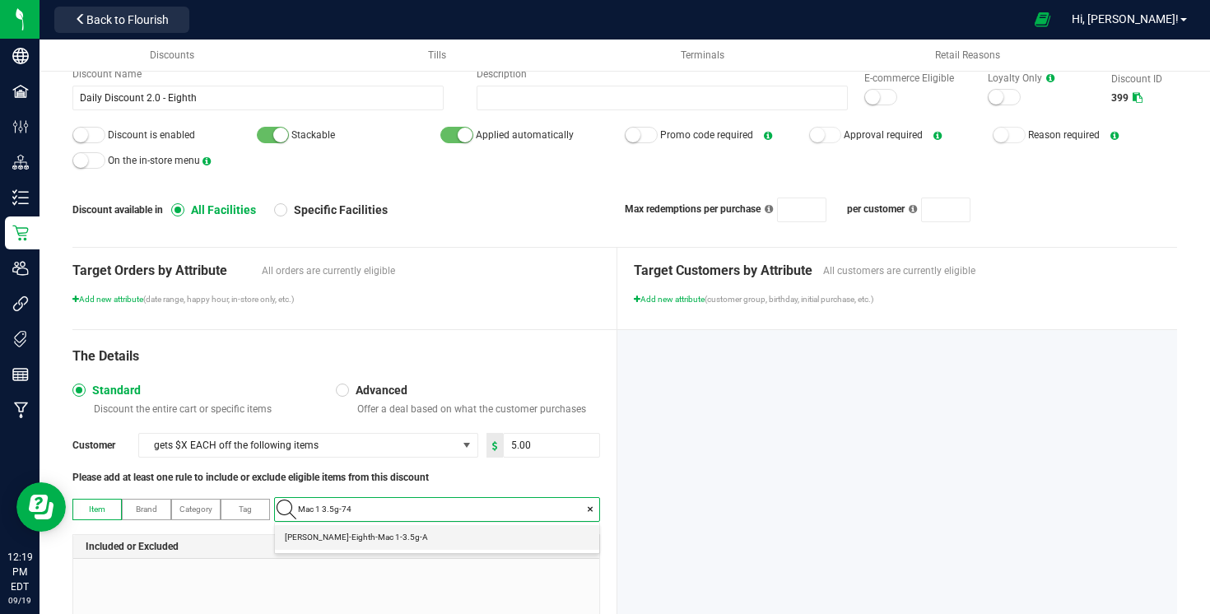
click at [529, 548] on 1-3\ "Slater-Eighth-Mac 1-3.5g-A" at bounding box center [437, 537] width 324 height 25
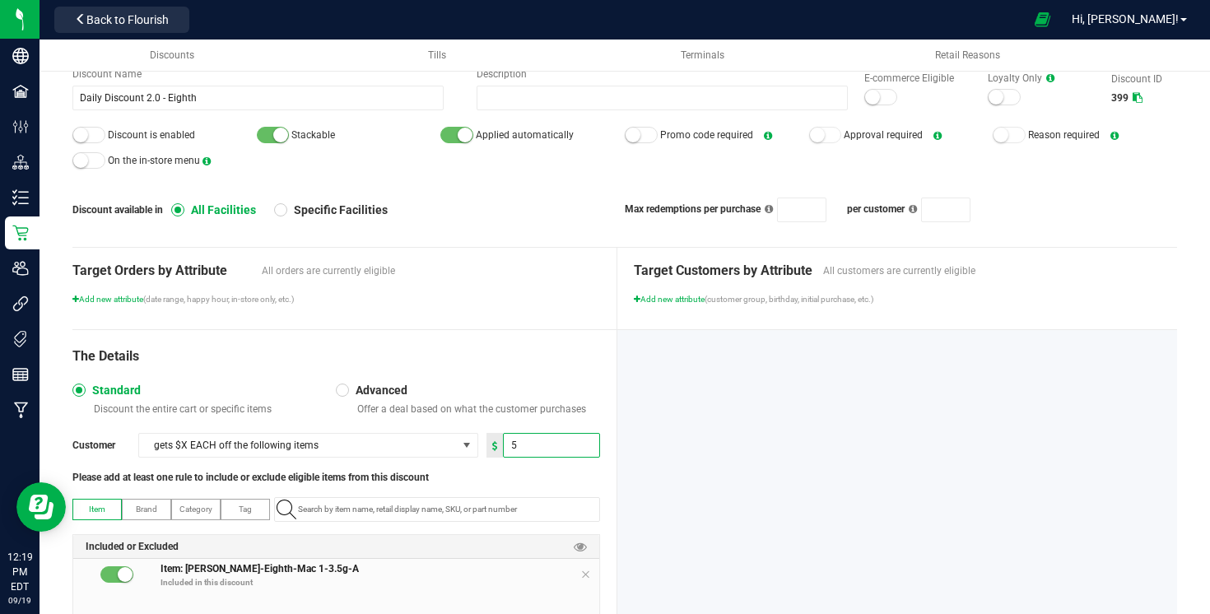
click at [548, 446] on input "5" at bounding box center [551, 445] width 95 height 23
type input "8.00"
click at [719, 415] on div at bounding box center [897, 502] width 561 height 345
click at [102, 136] on div at bounding box center [88, 135] width 33 height 16
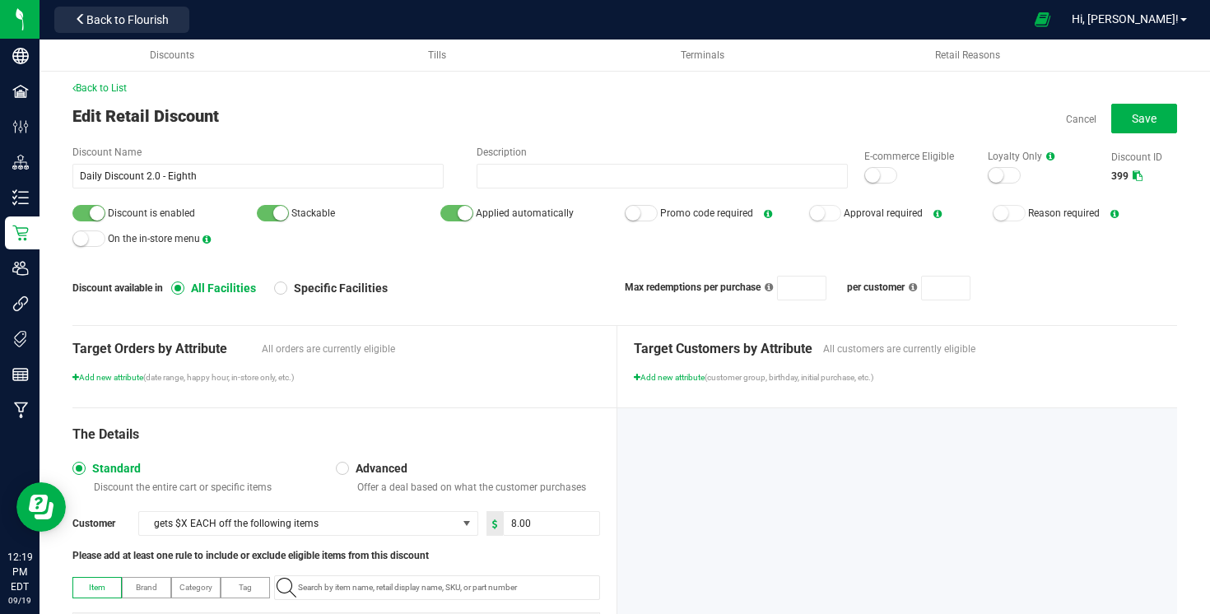
scroll to position [0, 0]
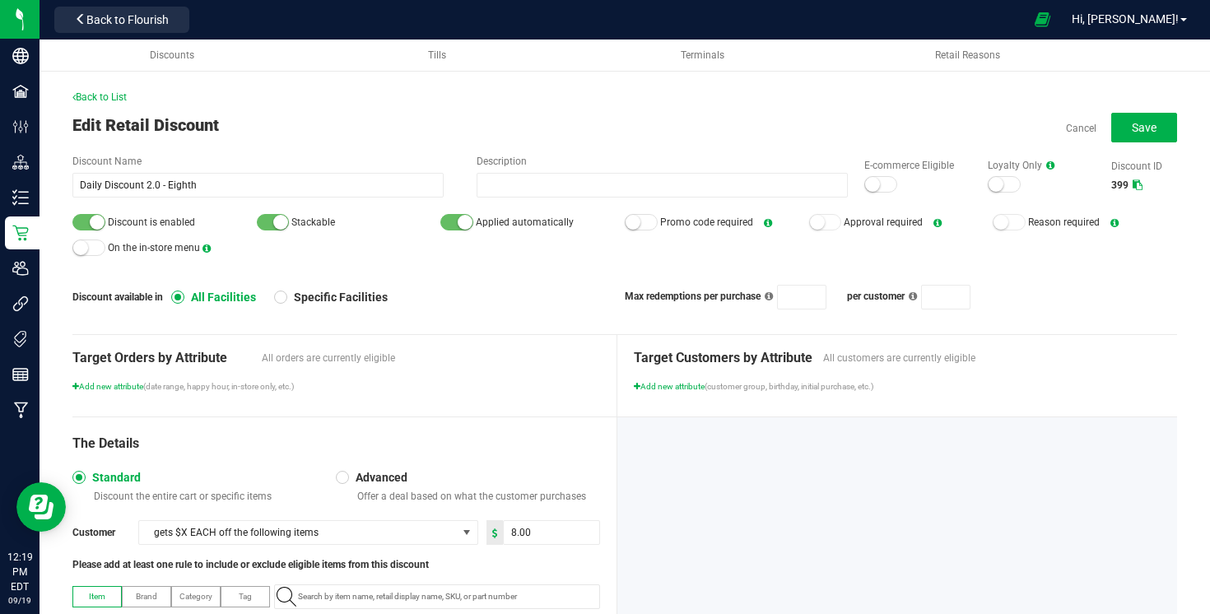
click at [890, 179] on div at bounding box center [880, 184] width 33 height 16
click at [1120, 123] on button "Save" at bounding box center [1144, 128] width 66 height 30
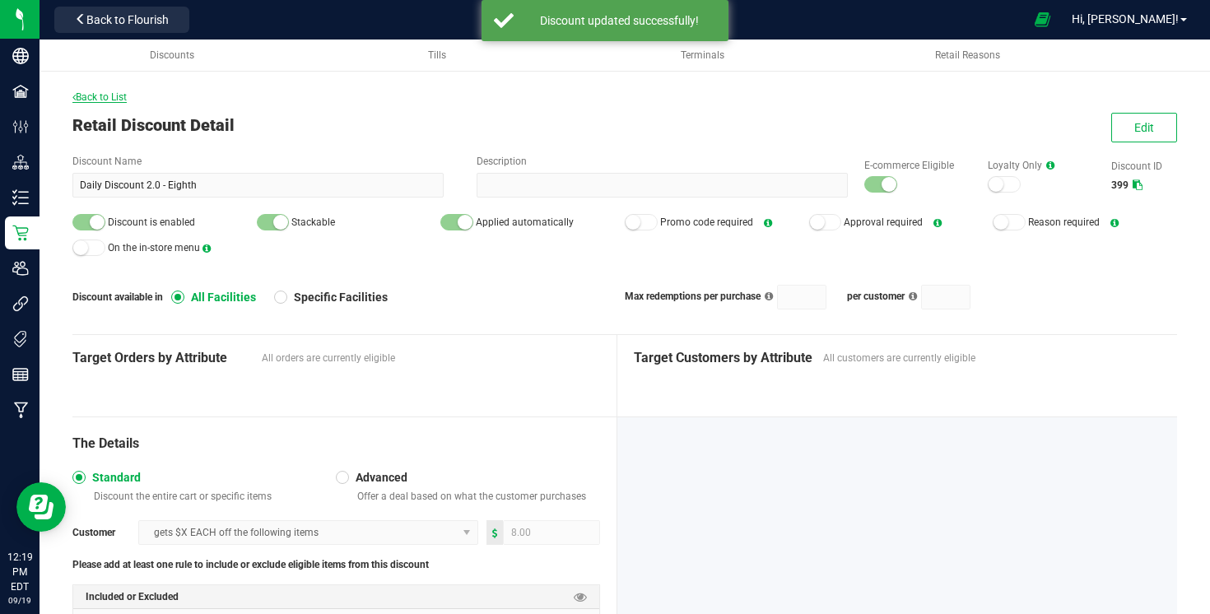
click at [102, 102] on span "Back to List" at bounding box center [99, 97] width 54 height 12
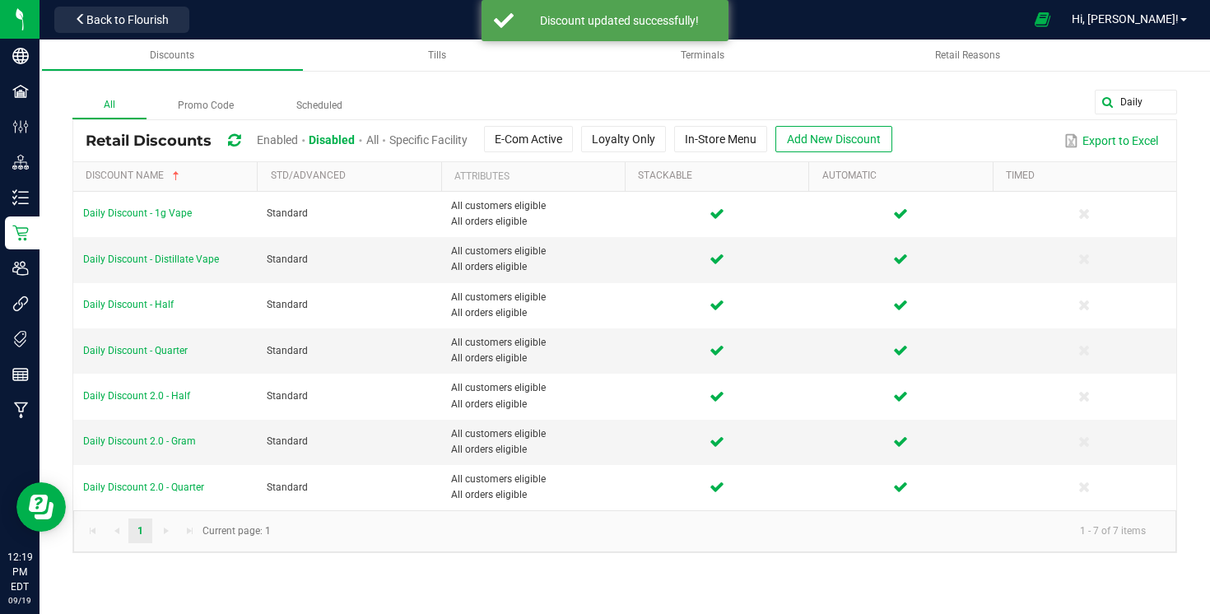
click at [276, 133] on span "Enabled" at bounding box center [277, 139] width 41 height 13
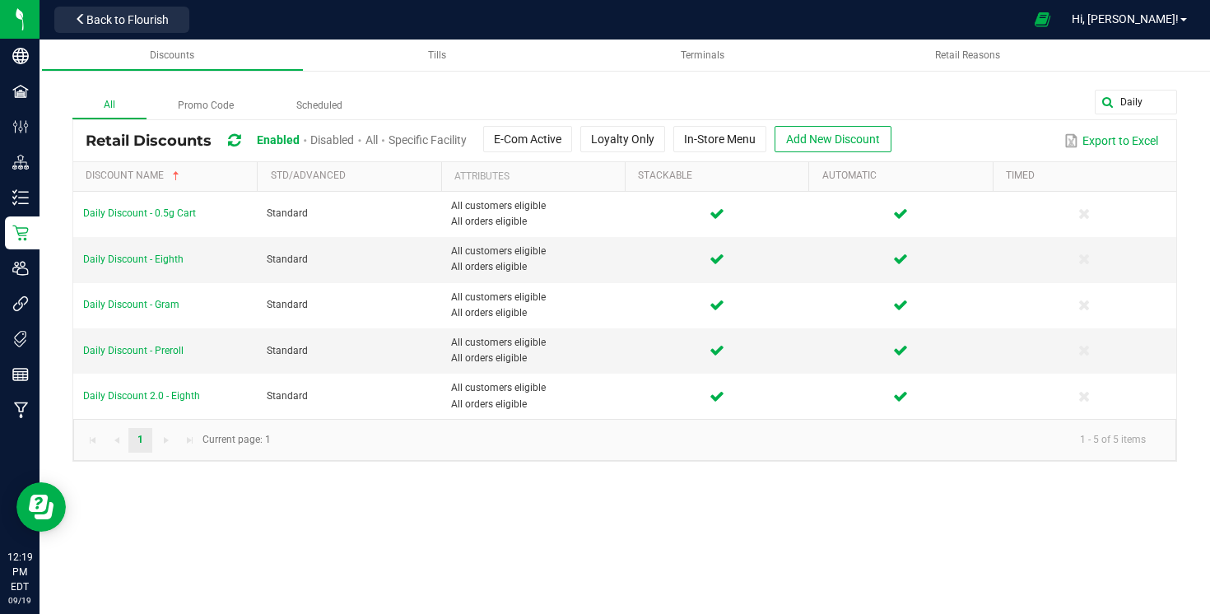
click at [330, 146] on span "Disabled" at bounding box center [332, 139] width 44 height 13
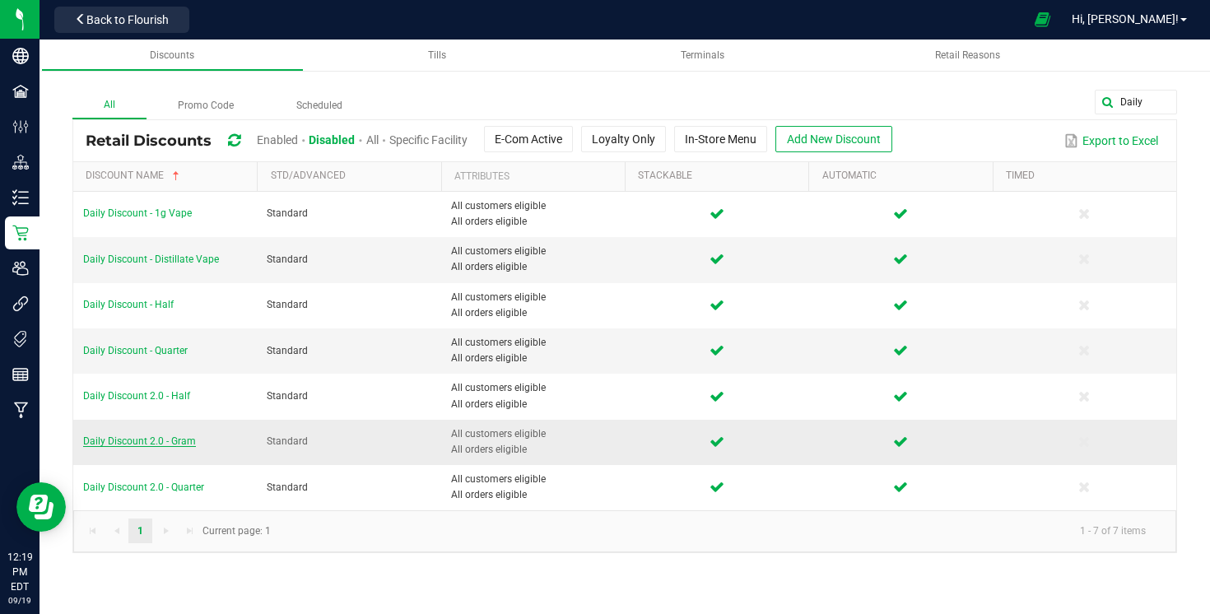
click at [173, 435] on span "Daily Discount 2.0 - Gram" at bounding box center [139, 441] width 113 height 12
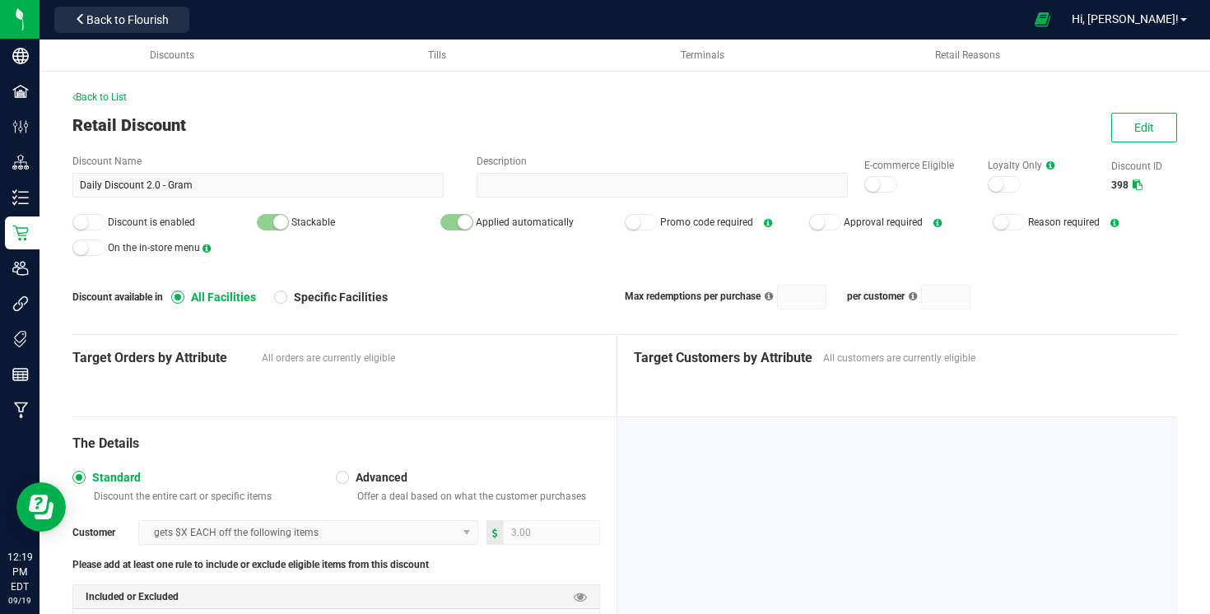
click at [1110, 131] on div "Edit" at bounding box center [1136, 128] width 81 height 30
click at [1123, 130] on button "Edit" at bounding box center [1144, 128] width 66 height 30
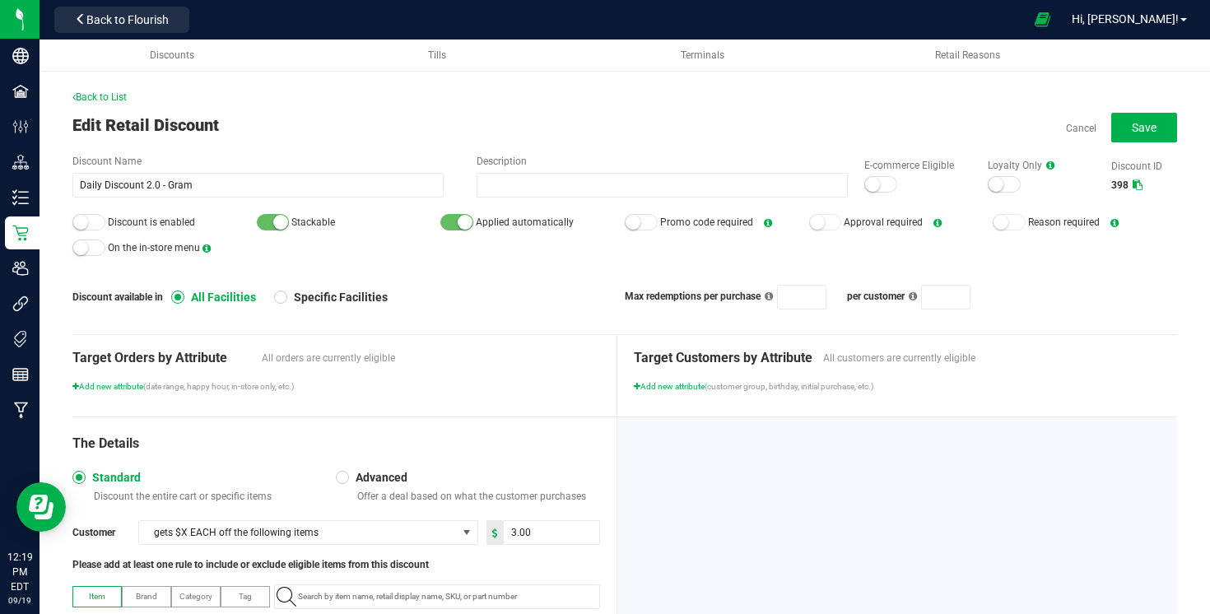
click at [875, 177] on small at bounding box center [872, 184] width 15 height 15
click at [83, 226] on small at bounding box center [80, 222] width 15 height 15
click at [1149, 136] on button "Save" at bounding box center [1144, 128] width 66 height 30
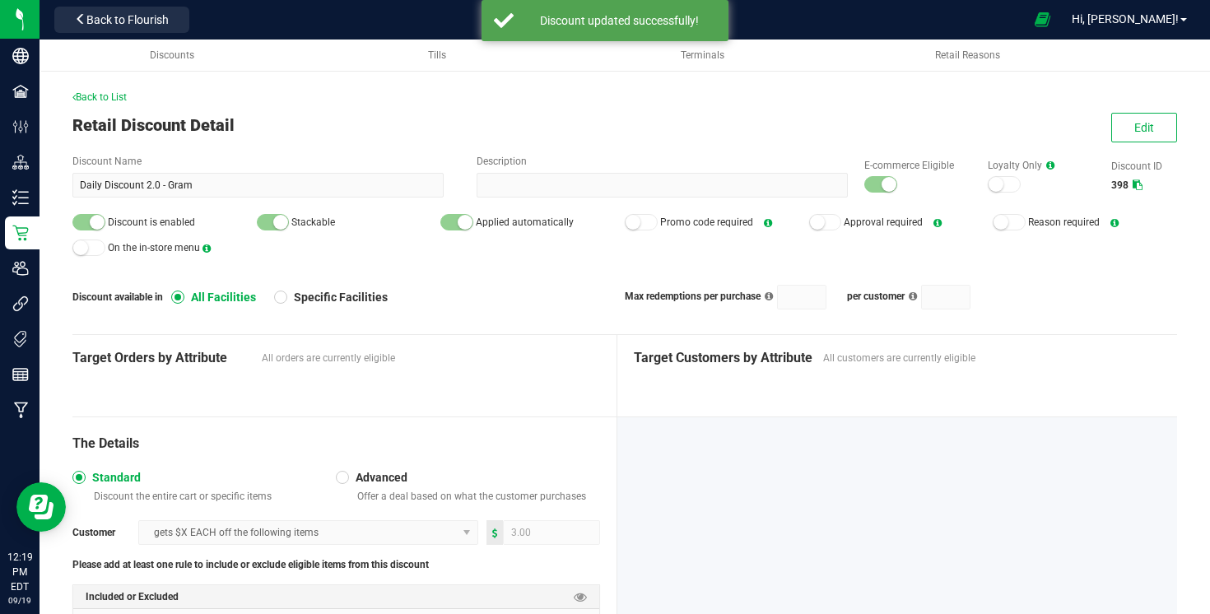
click at [127, 105] on div "Back to List Retail Discount Detail Edit Discount Name Daily Discount 2.0 - Gra…" at bounding box center [624, 420] width 1105 height 661
click at [122, 93] on span "Back to List" at bounding box center [99, 97] width 54 height 12
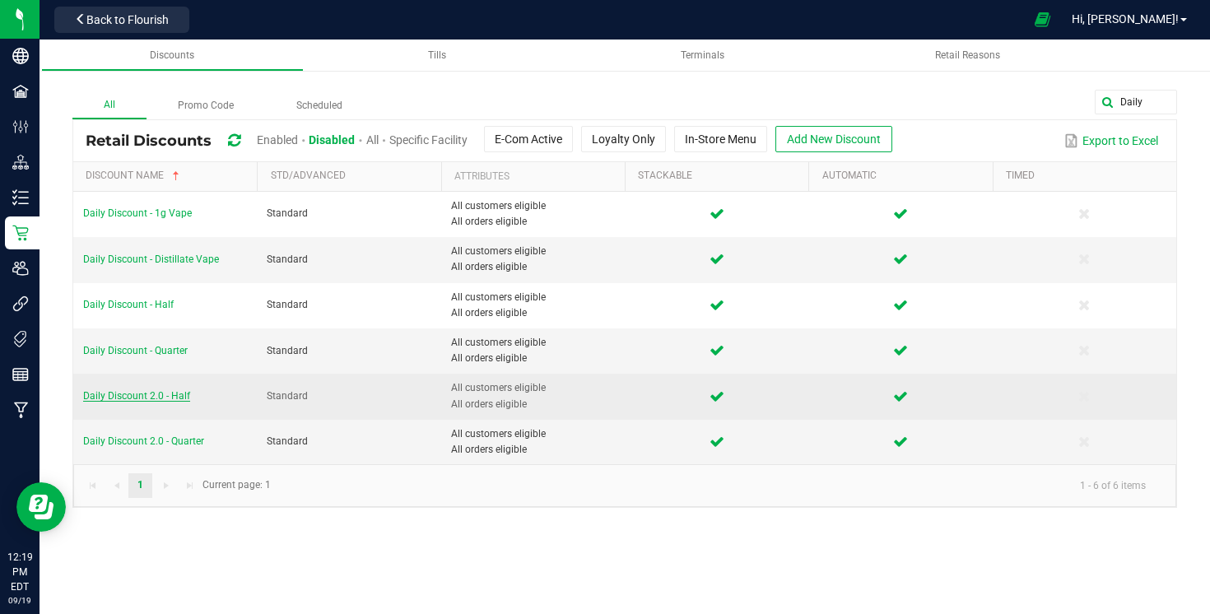
click at [155, 390] on span "Daily Discount 2.0 - Half" at bounding box center [136, 396] width 107 height 12
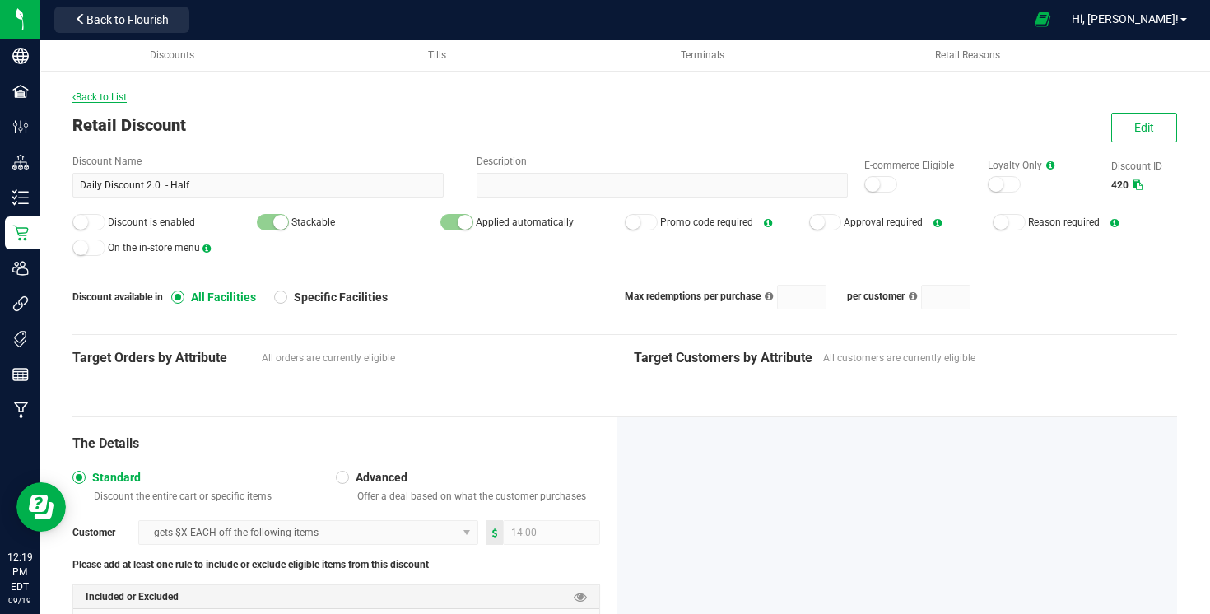
click at [113, 91] on span "Back to List" at bounding box center [99, 97] width 54 height 12
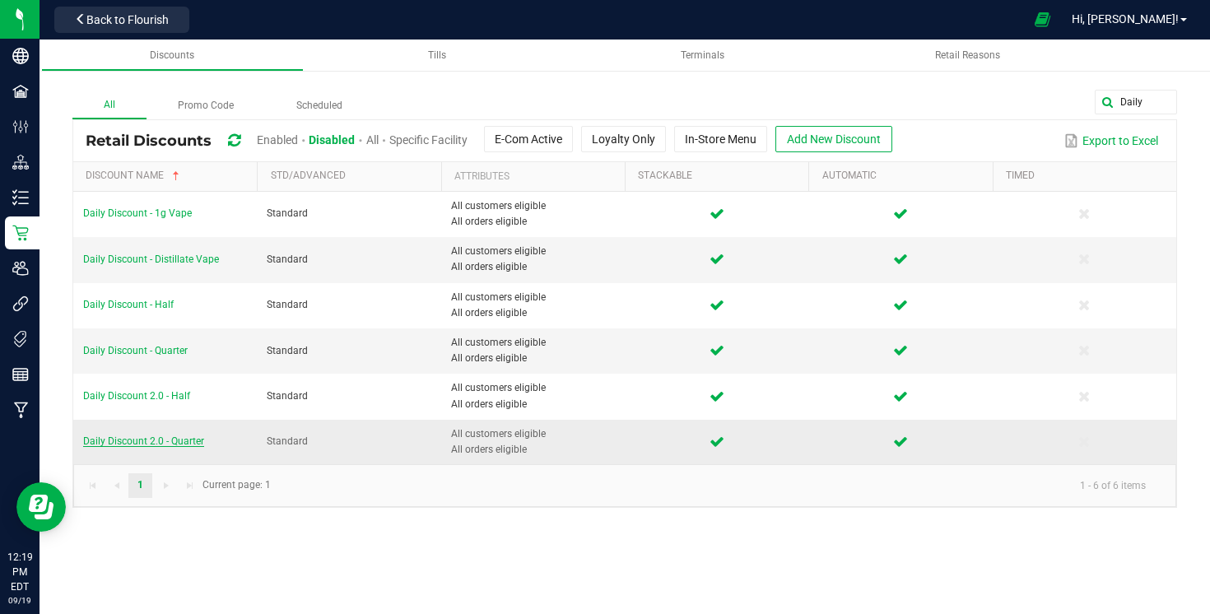
click at [157, 441] on span "Daily Discount 2.0 - Quarter" at bounding box center [143, 441] width 121 height 12
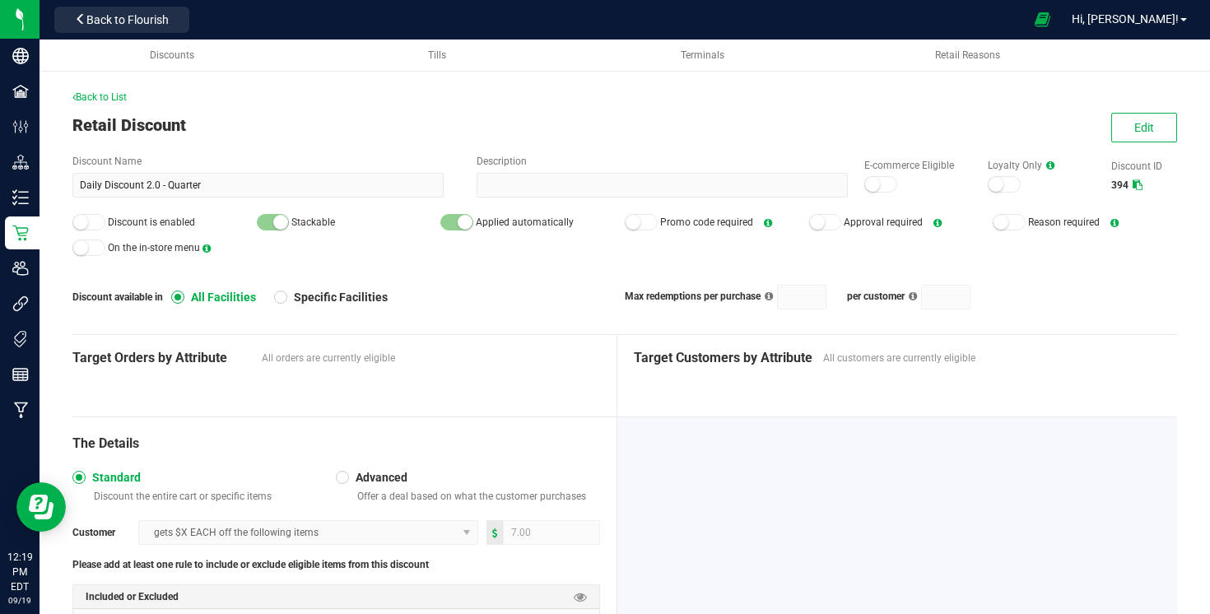
click at [1138, 110] on div "Back to List Retail Discount Edit Discount Name Daily Discount 2.0 - Quarter De…" at bounding box center [624, 420] width 1105 height 661
click at [1136, 123] on span "Edit" at bounding box center [1144, 127] width 20 height 13
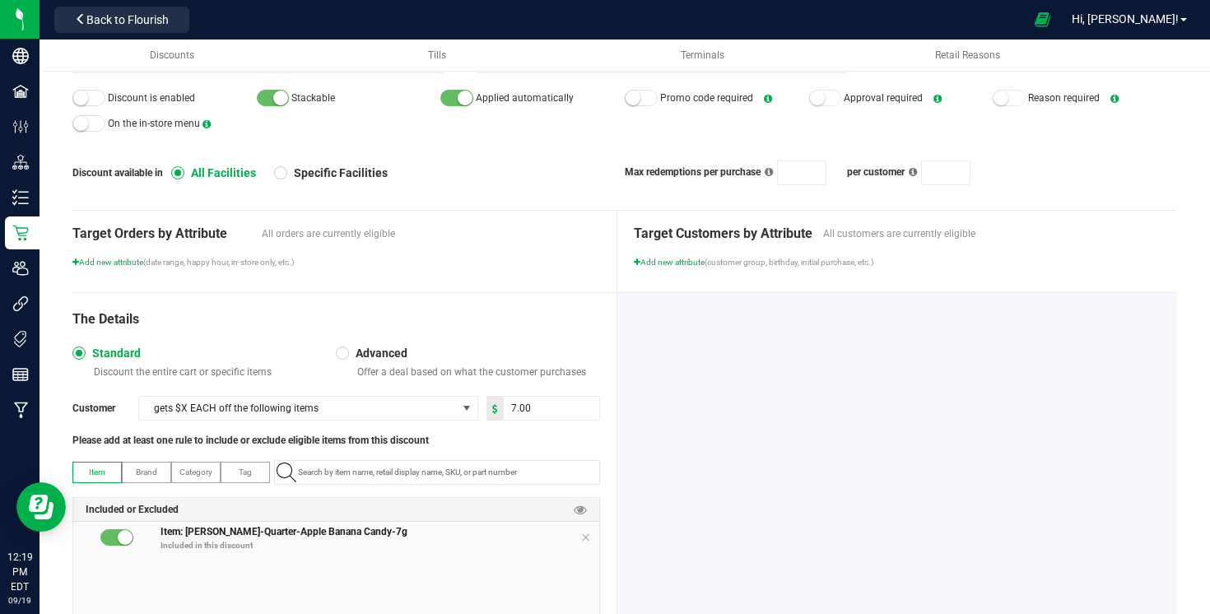
scroll to position [125, 0]
click at [585, 533] on icon at bounding box center [585, 536] width 10 height 13
click at [570, 476] on input "NO DATA FOUND" at bounding box center [445, 471] width 308 height 23
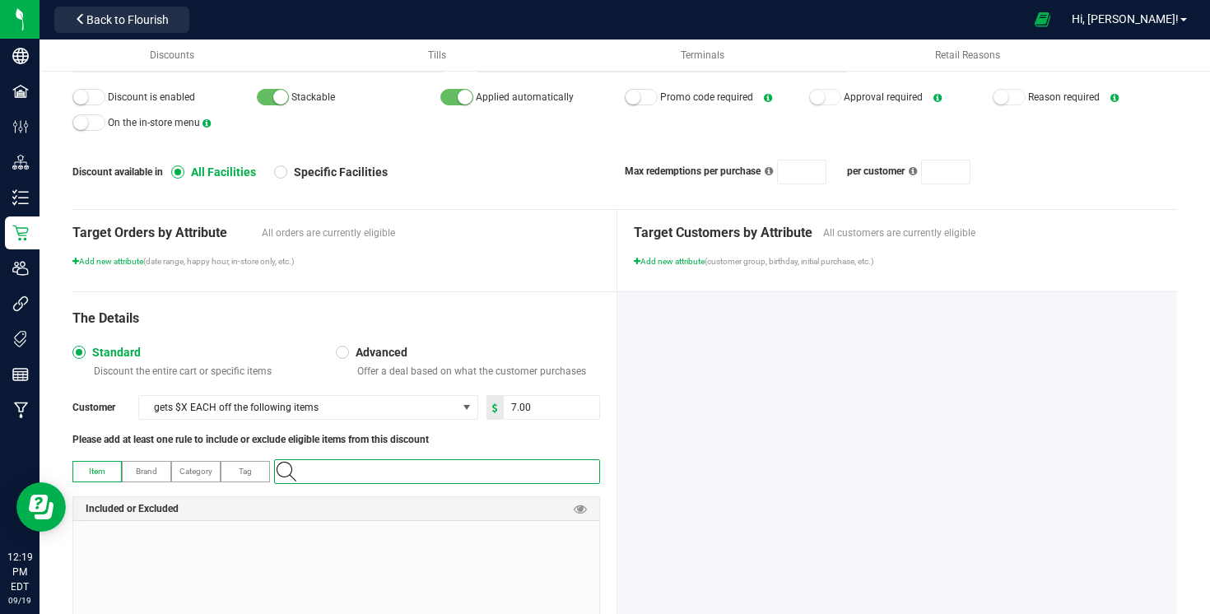
paste input "Mac 1 7g-74"
type input "Mac 1 7g-74"
click at [544, 491] on 1-7g-A "Slater-Quarter-Mac 1-7g-A" at bounding box center [437, 499] width 324 height 25
click at [553, 411] on input "7" at bounding box center [551, 407] width 95 height 23
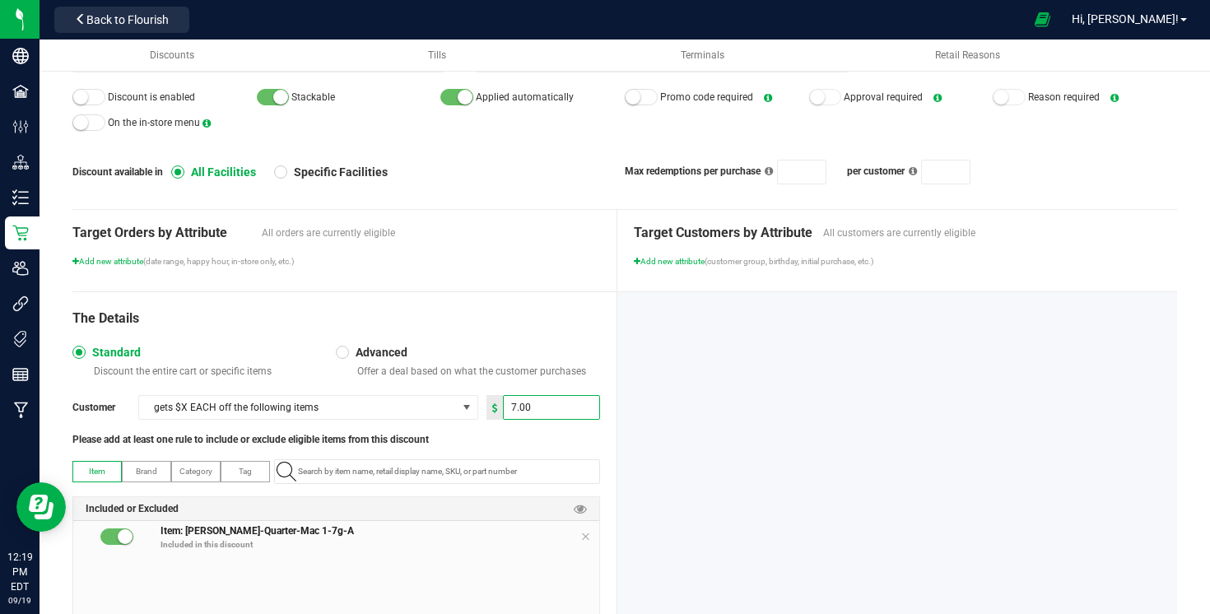
type input "7"
click at [523, 398] on input "7" at bounding box center [551, 407] width 95 height 23
click at [539, 411] on input "7" at bounding box center [551, 407] width 95 height 23
type input "18.00"
click at [737, 368] on div at bounding box center [897, 464] width 561 height 345
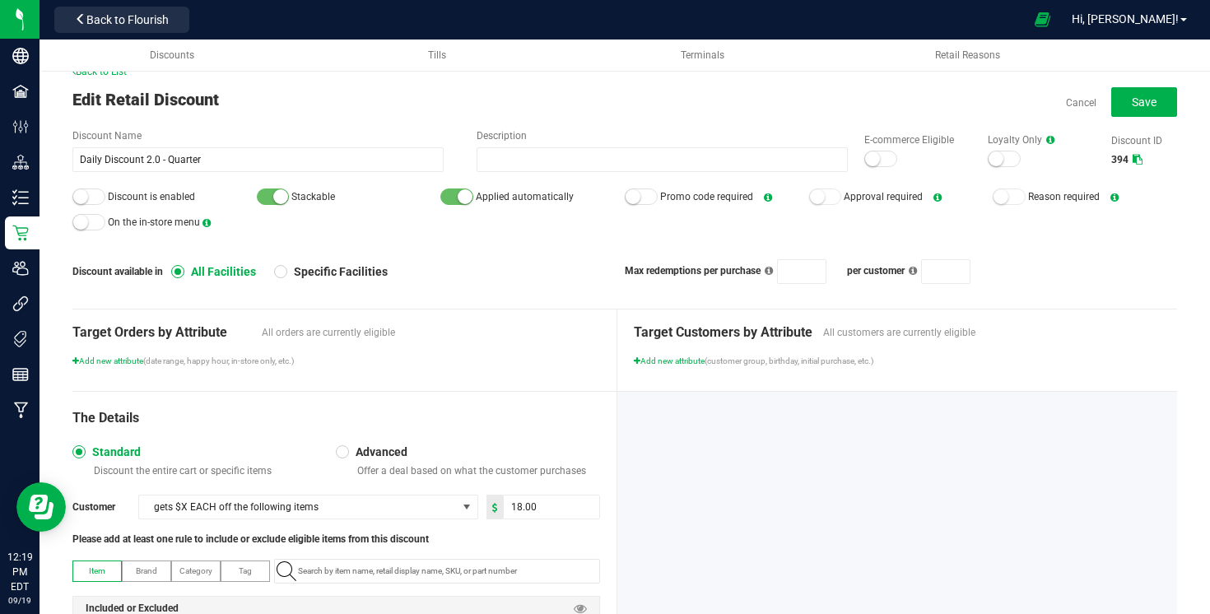
scroll to position [0, 0]
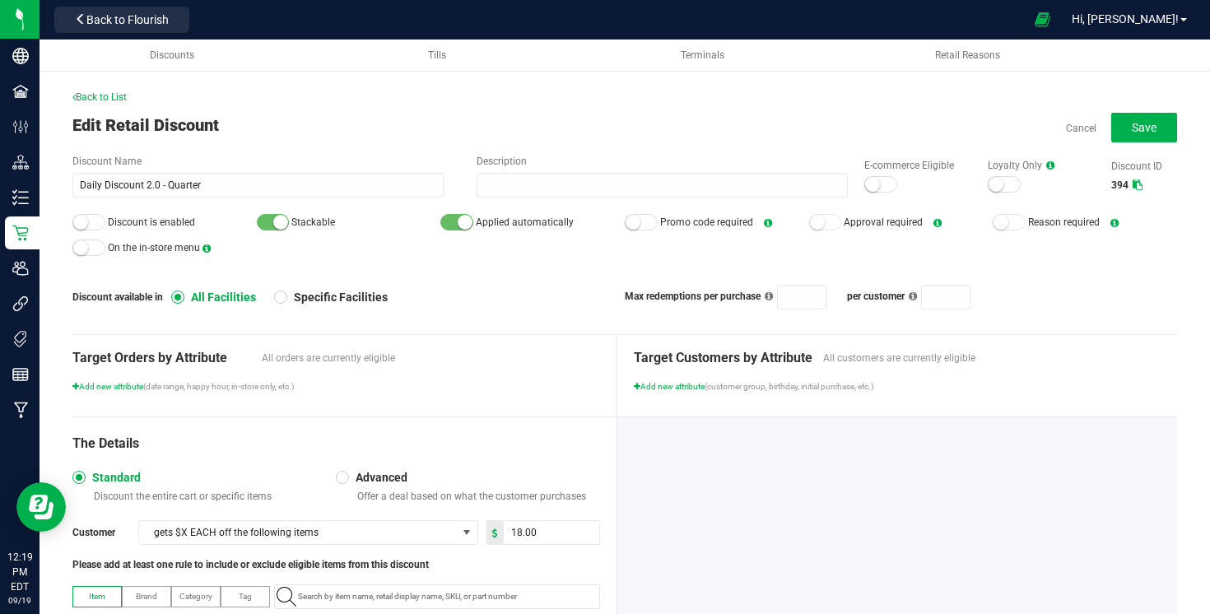
click at [96, 221] on div at bounding box center [88, 222] width 33 height 16
click at [878, 186] on small at bounding box center [872, 184] width 15 height 15
click at [1141, 121] on span "Save" at bounding box center [1144, 127] width 25 height 13
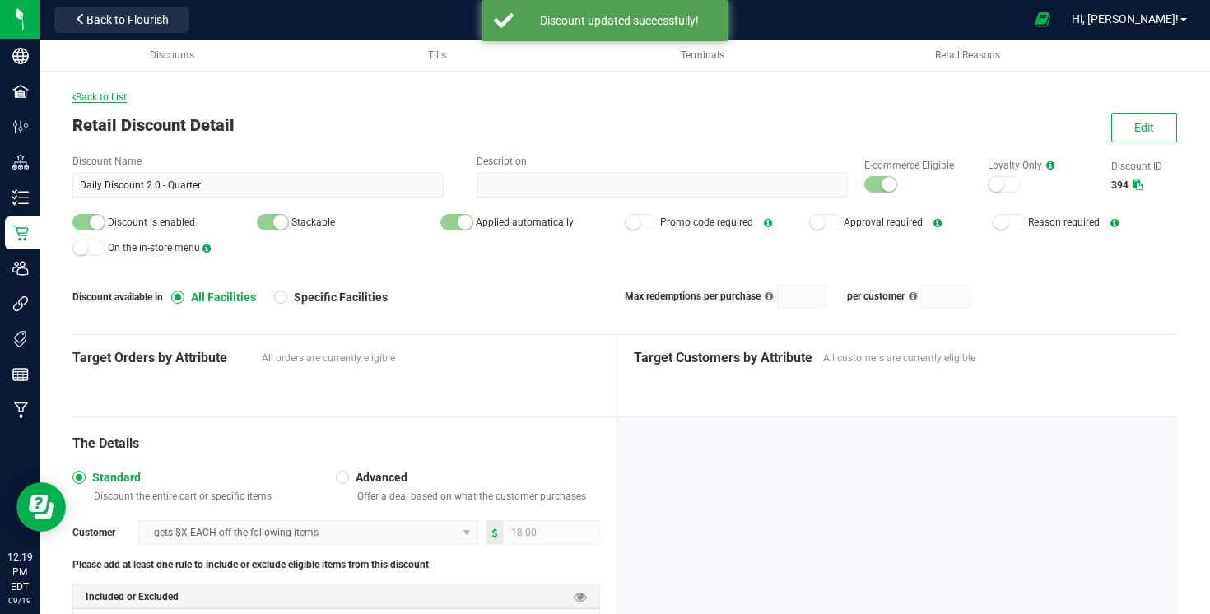
click at [115, 96] on span "Back to List" at bounding box center [99, 97] width 54 height 12
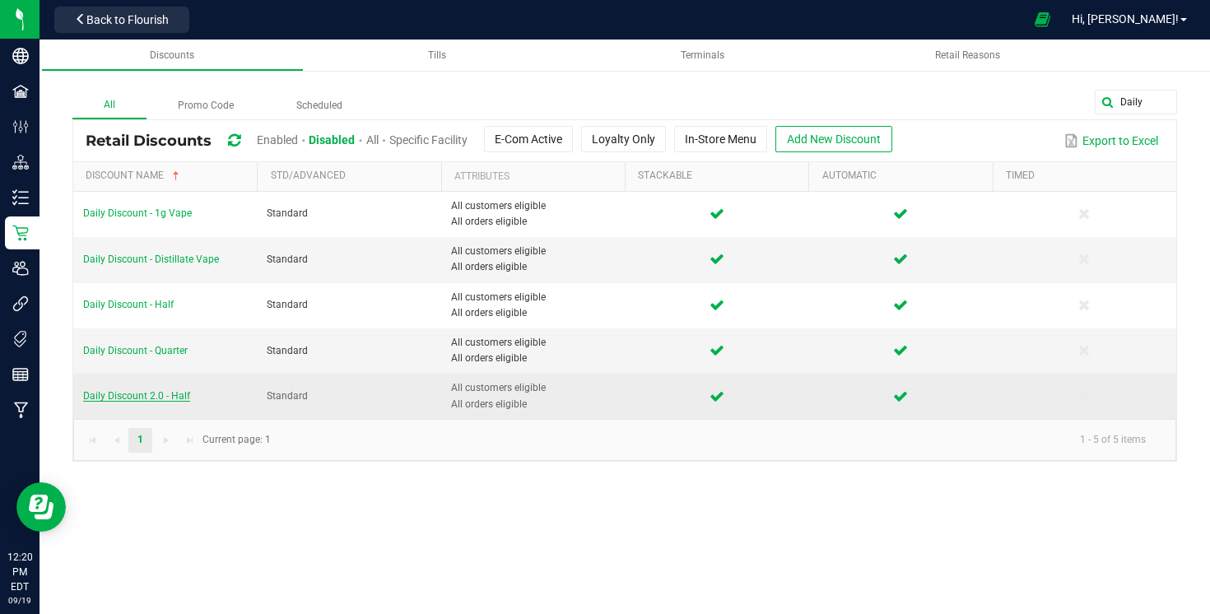
click at [153, 393] on span "Daily Discount 2.0 - Half" at bounding box center [136, 396] width 107 height 12
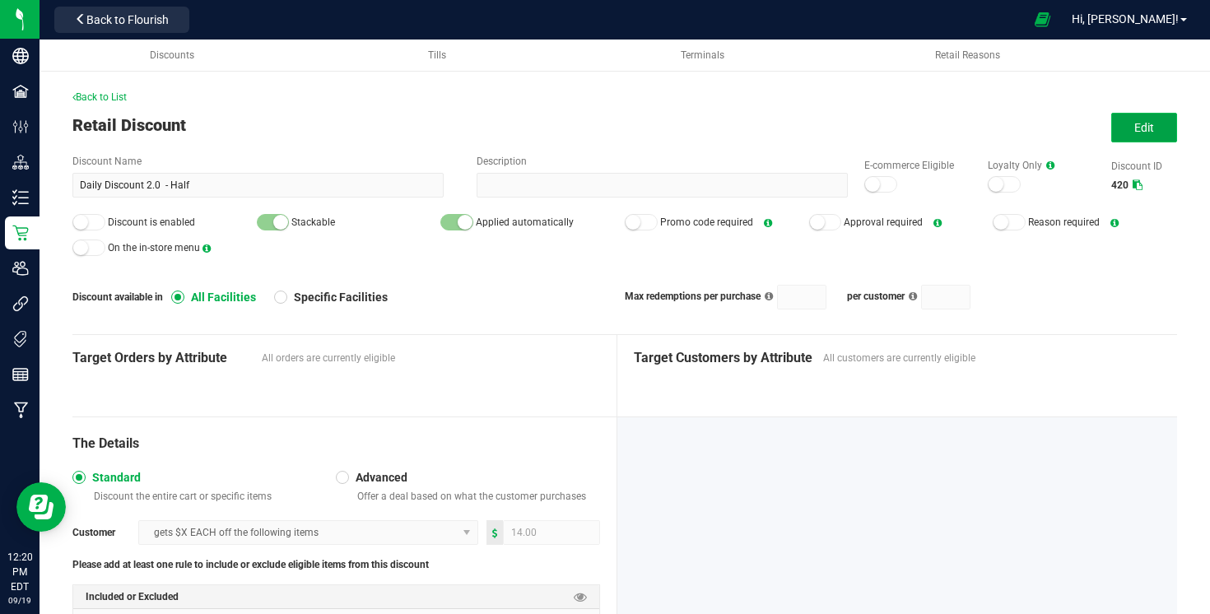
click at [1114, 124] on button "Edit" at bounding box center [1144, 128] width 66 height 30
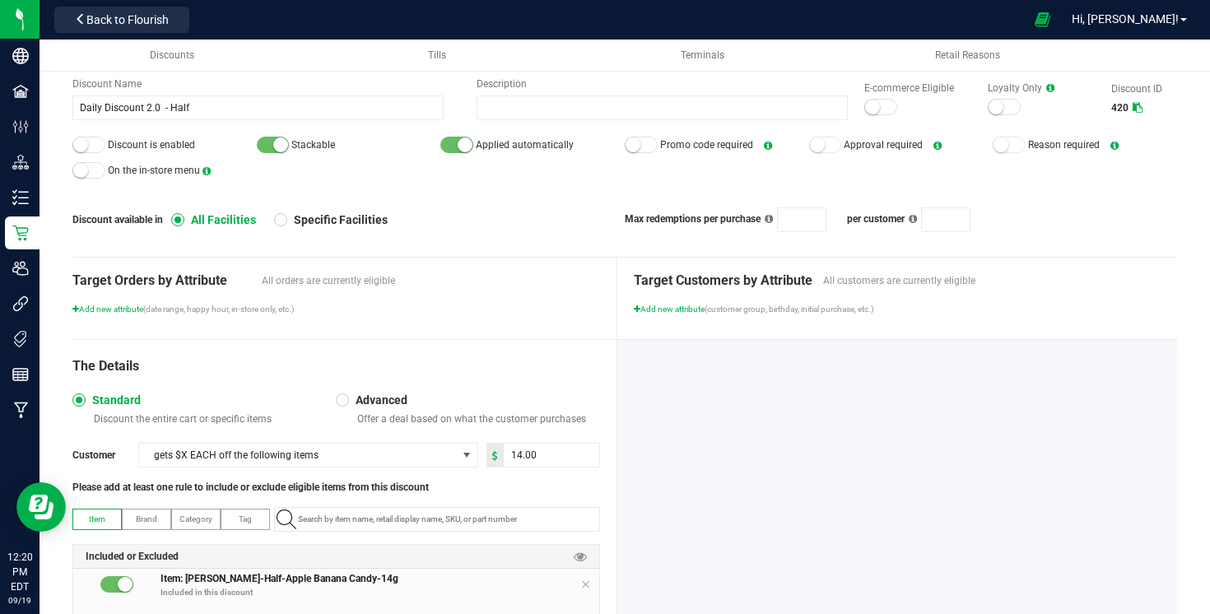
scroll to position [96, 0]
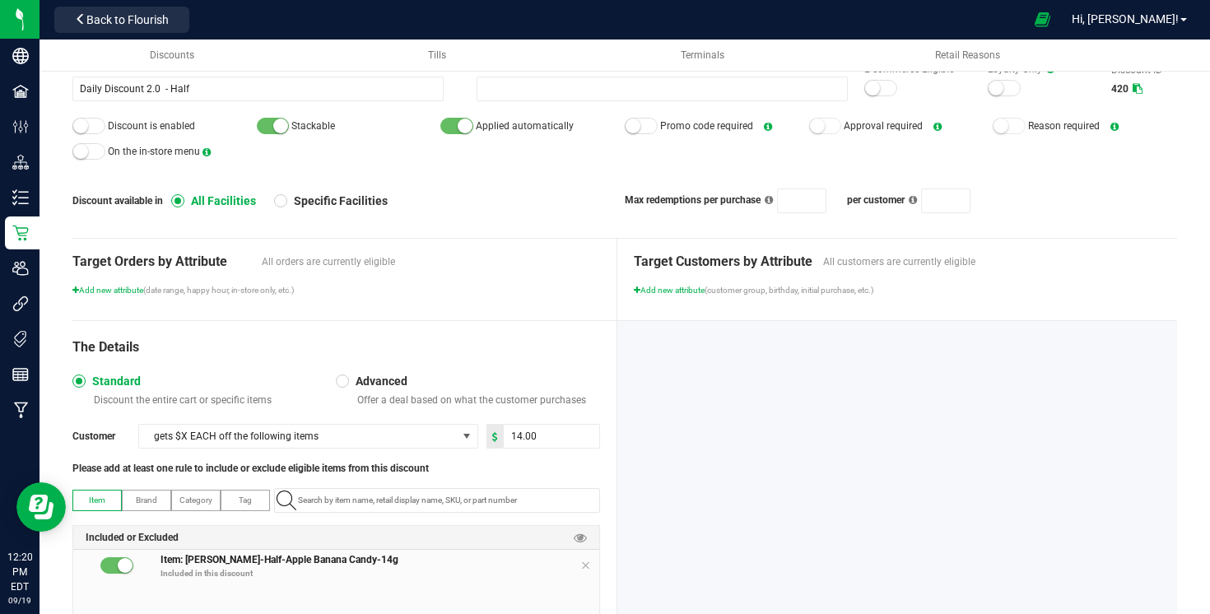
click at [588, 570] on icon at bounding box center [585, 565] width 10 height 13
click at [570, 509] on input "NO DATA FOUND" at bounding box center [445, 500] width 308 height 23
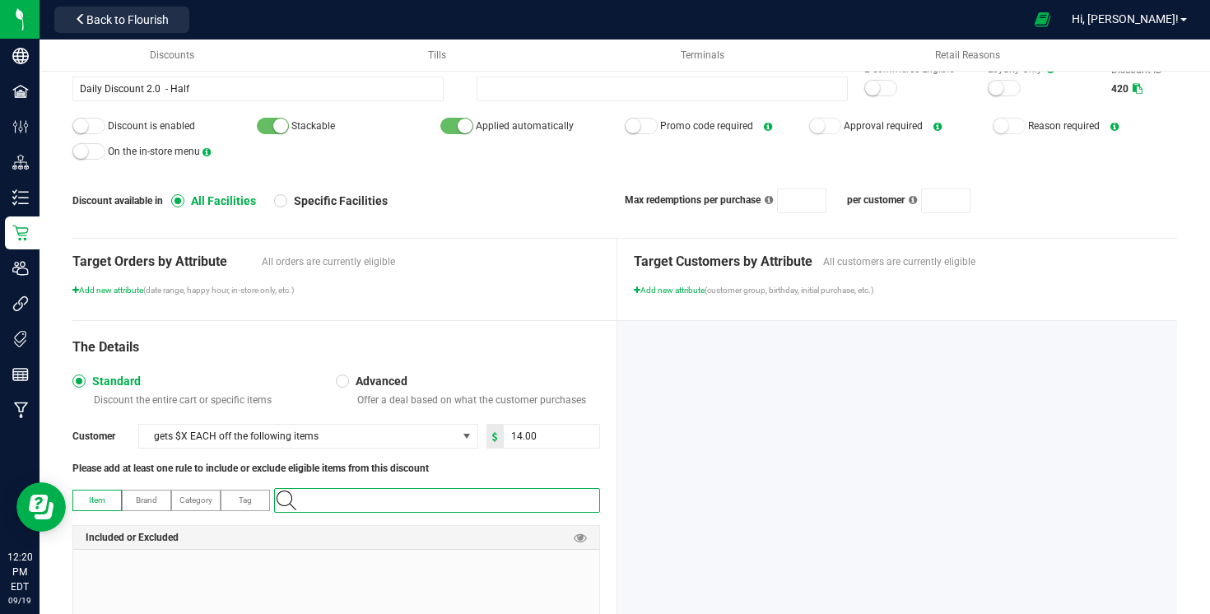
paste input "Mac 1 14g-74"
type input "Mac 1 14g-74"
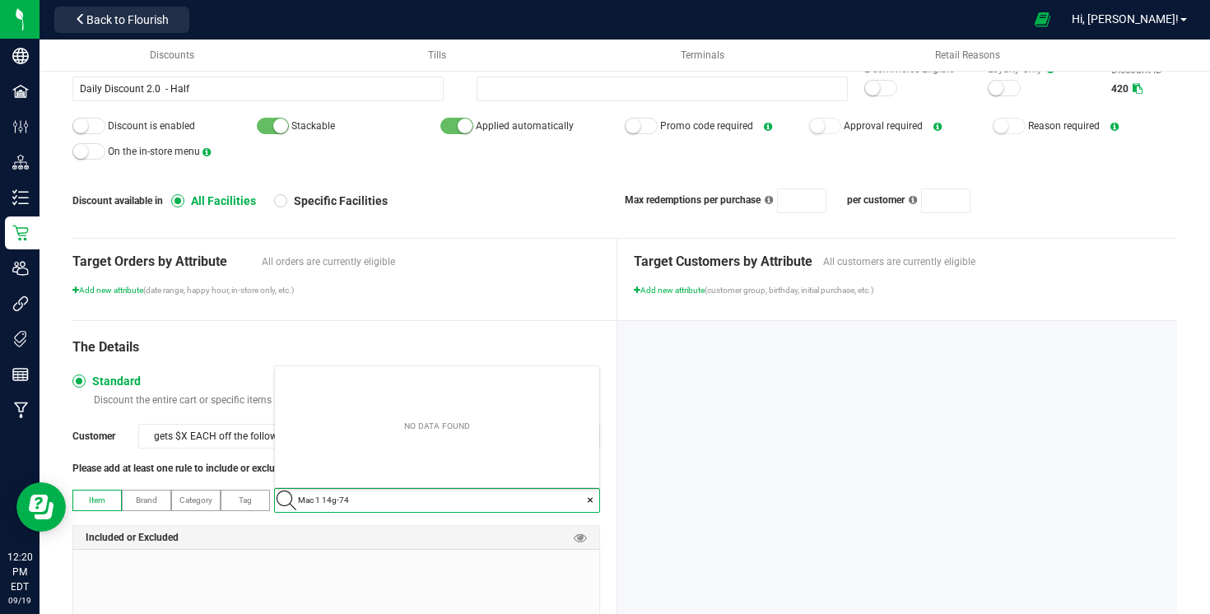
scroll to position [23, 323]
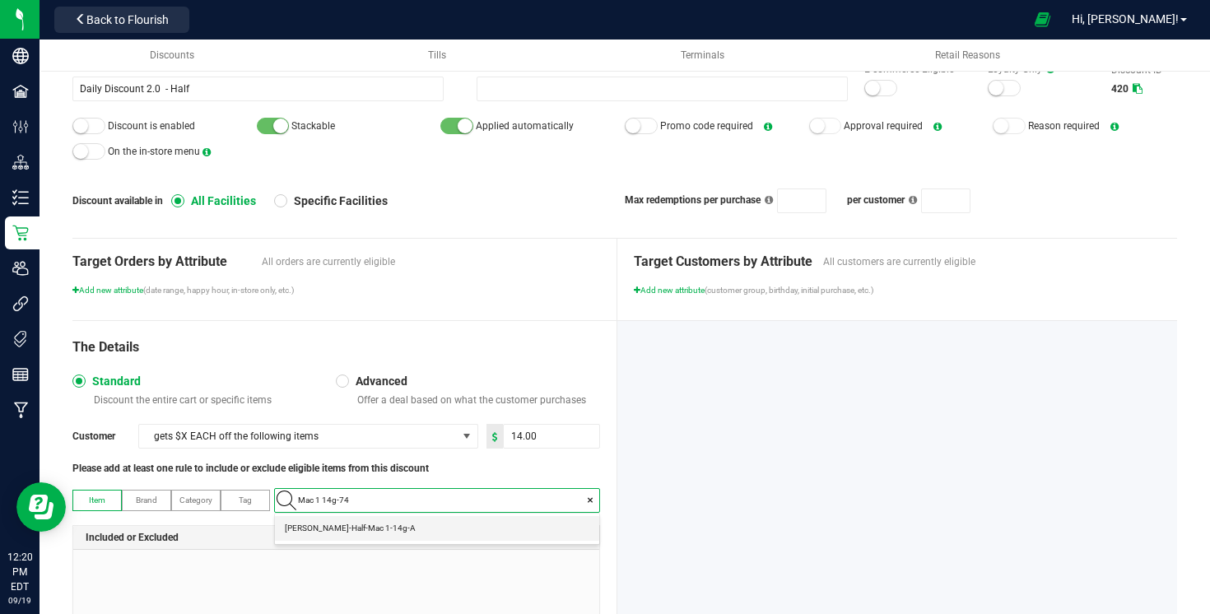
click at [555, 523] on 1-14g-A "Slater-Half-Mac 1-14g-A" at bounding box center [437, 528] width 324 height 25
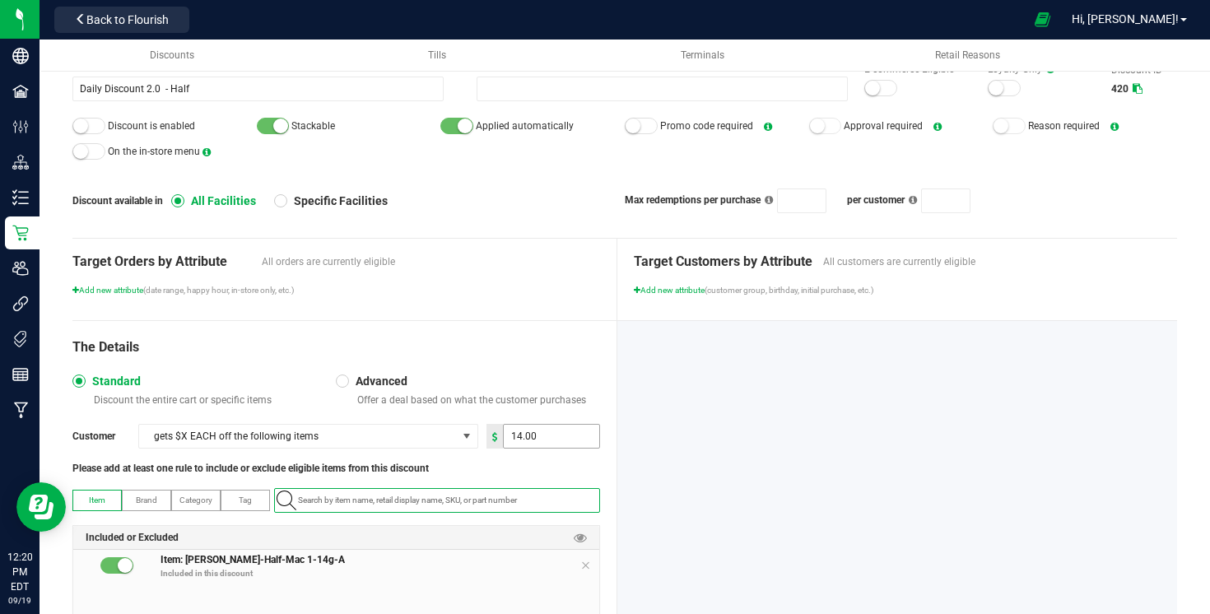
click at [528, 448] on span "14.00" at bounding box center [551, 436] width 97 height 25
click at [528, 446] on input "14" at bounding box center [551, 436] width 95 height 23
type input "40.00"
click at [519, 281] on div "Target Orders by Attribute All orders are currently eligible Add new attribute …" at bounding box center [336, 268] width 528 height 58
click at [97, 130] on div at bounding box center [88, 126] width 33 height 16
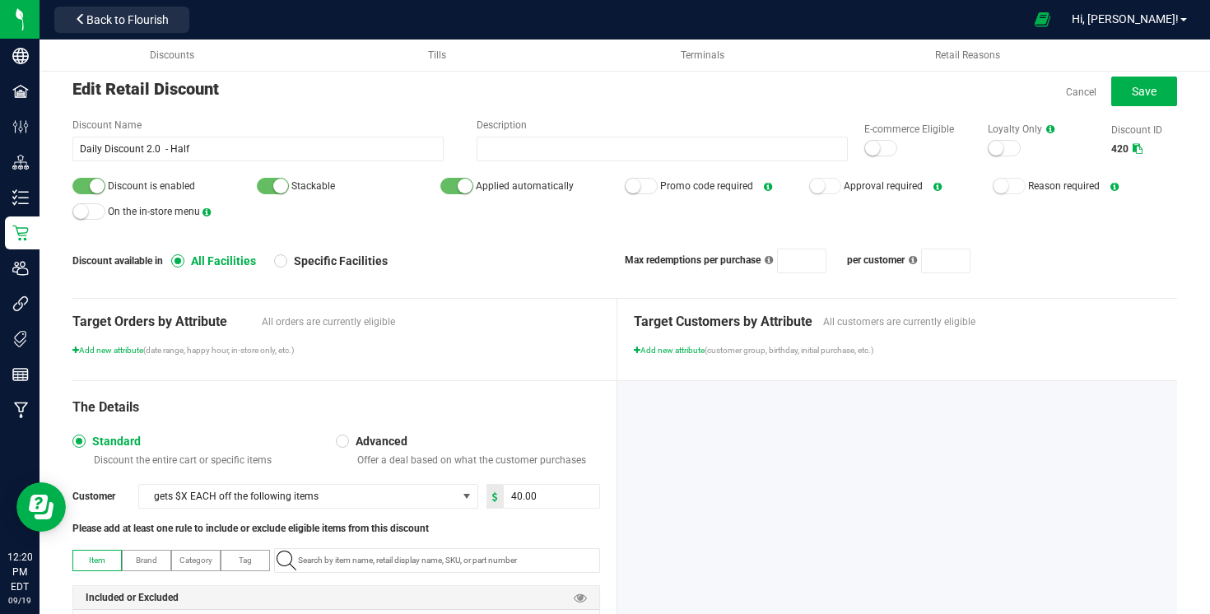
scroll to position [0, 0]
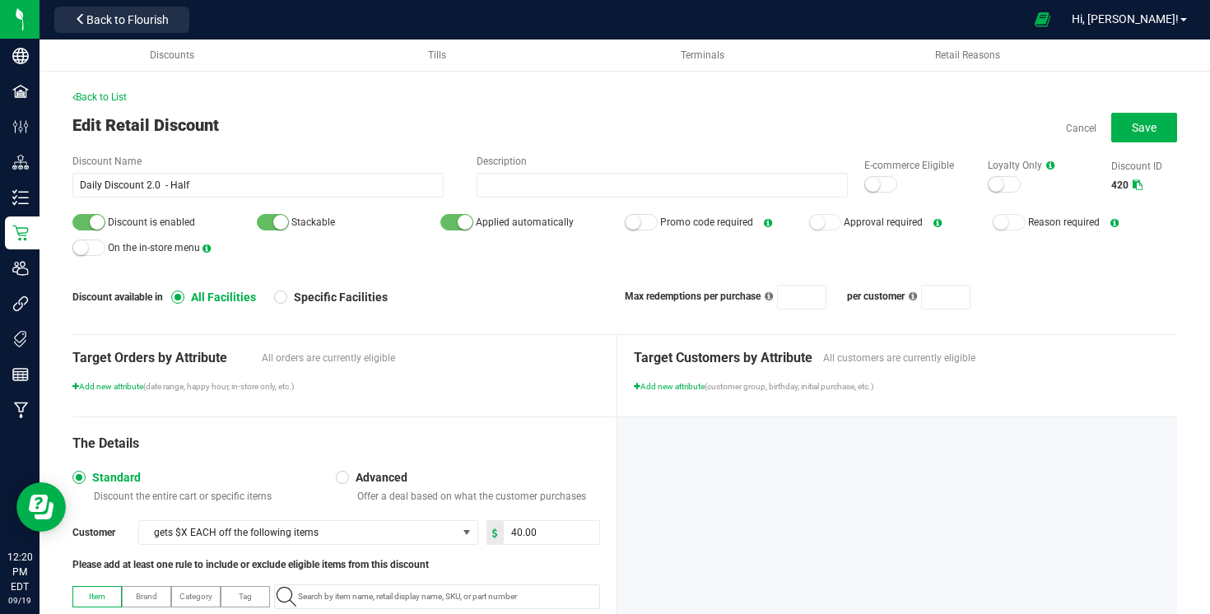
click at [889, 185] on div at bounding box center [880, 184] width 33 height 16
click at [1130, 135] on button "Save" at bounding box center [1144, 128] width 66 height 30
